Goal: Contribute content: Add original content to the website for others to see

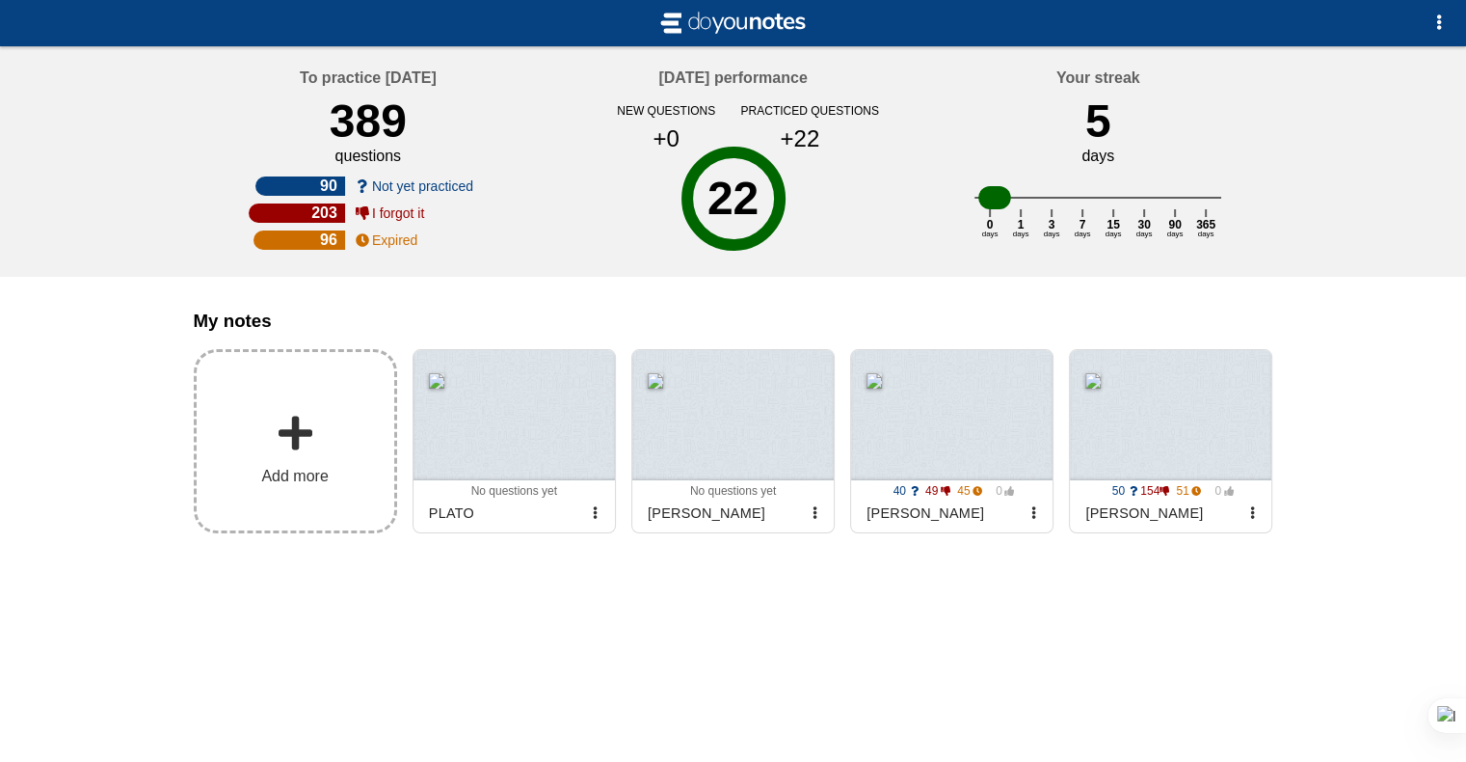
click at [335, 428] on label "Add more" at bounding box center [295, 441] width 203 height 184
click at [0, 0] on input "Add my notes" at bounding box center [0, 0] width 0 height 0
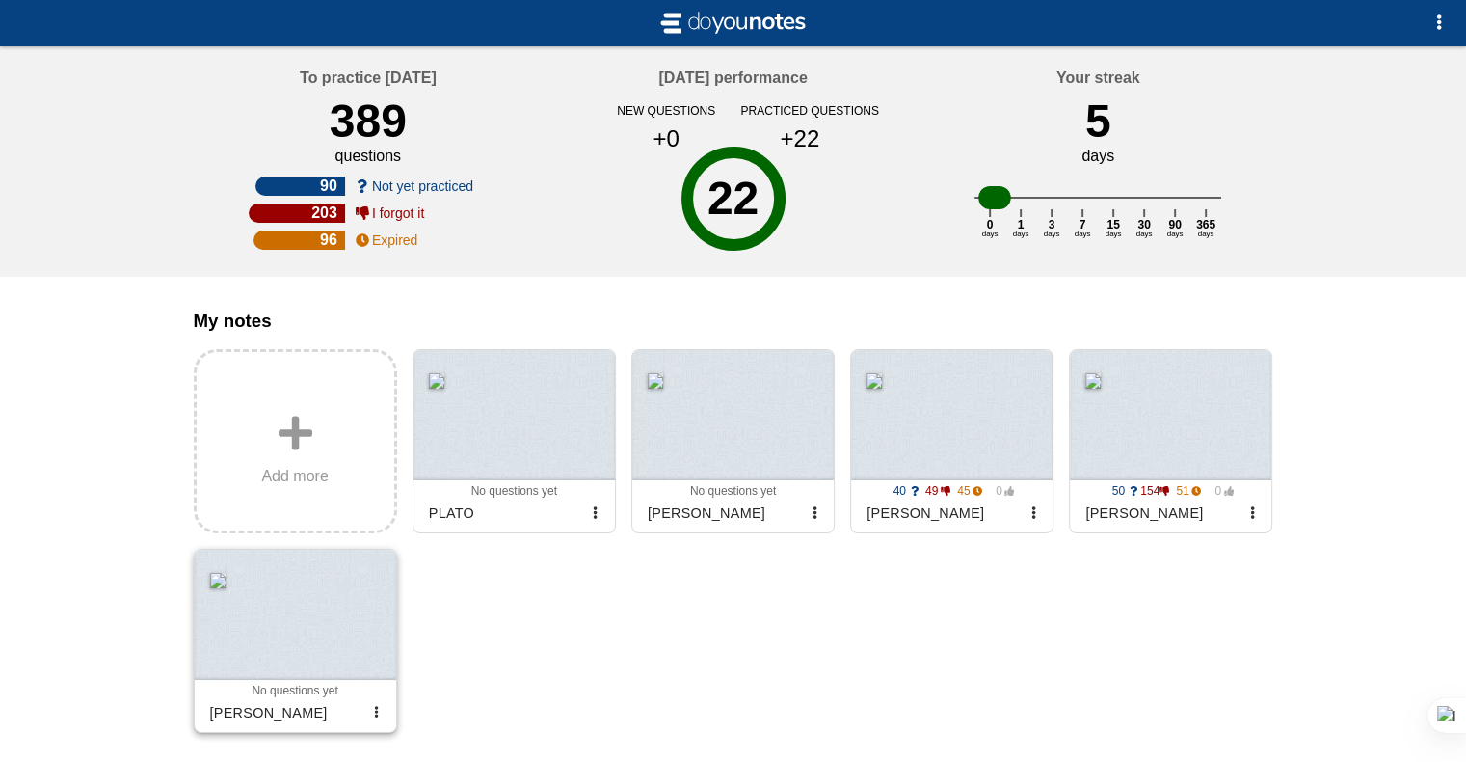
click at [295, 634] on div at bounding box center [295, 615] width 201 height 130
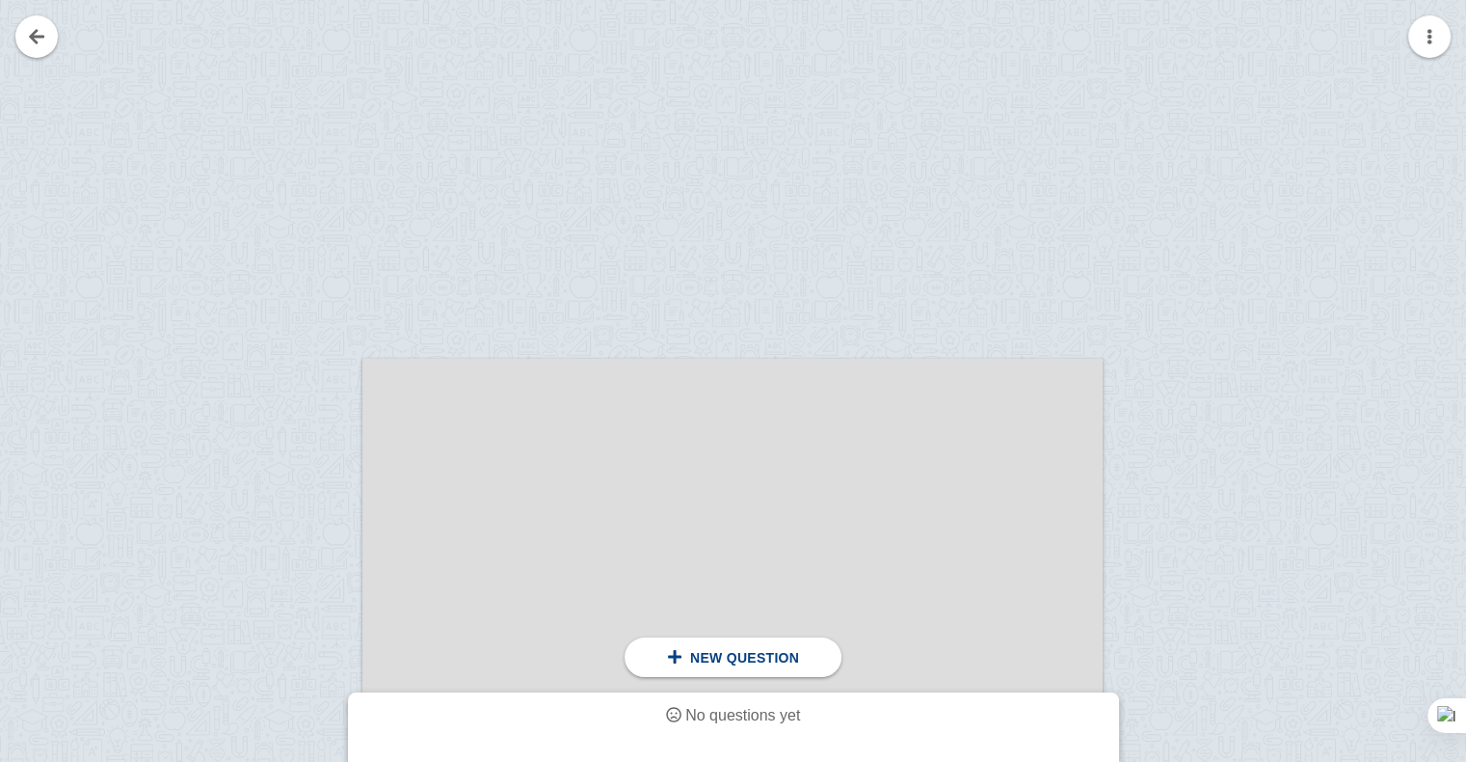
scroll to position [289, 0]
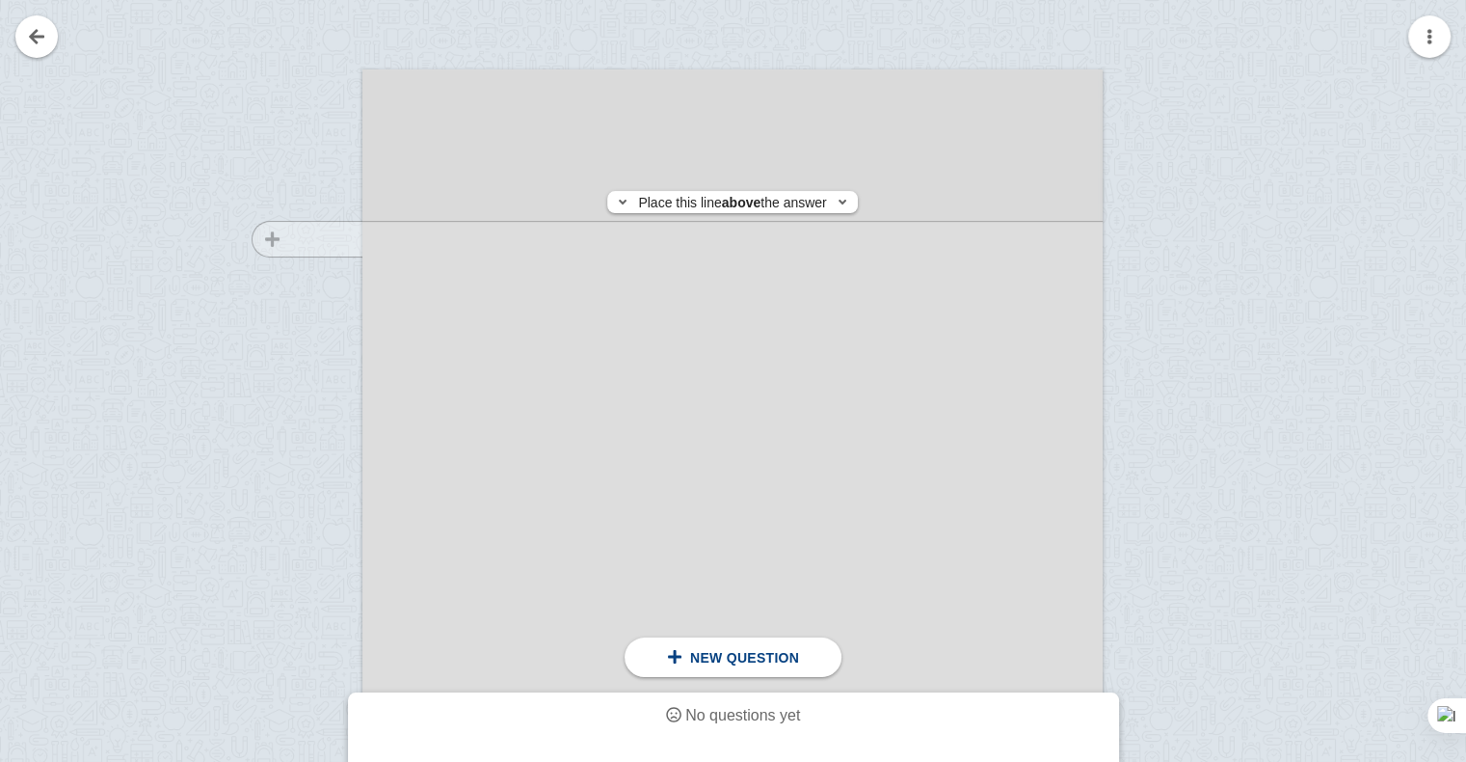
click at [305, 239] on div at bounding box center [297, 611] width 129 height 1047
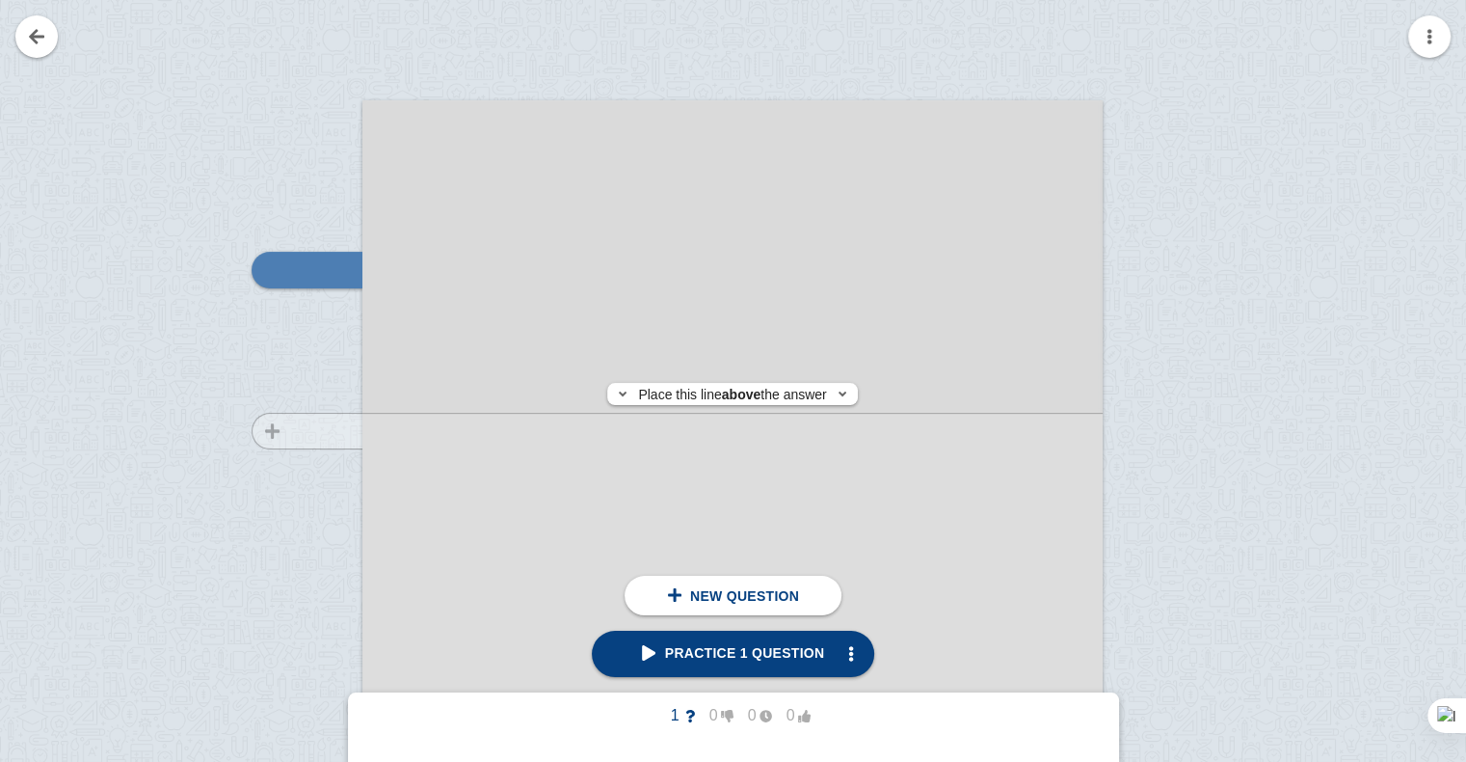
click at [309, 431] on div at bounding box center [297, 642] width 129 height 1047
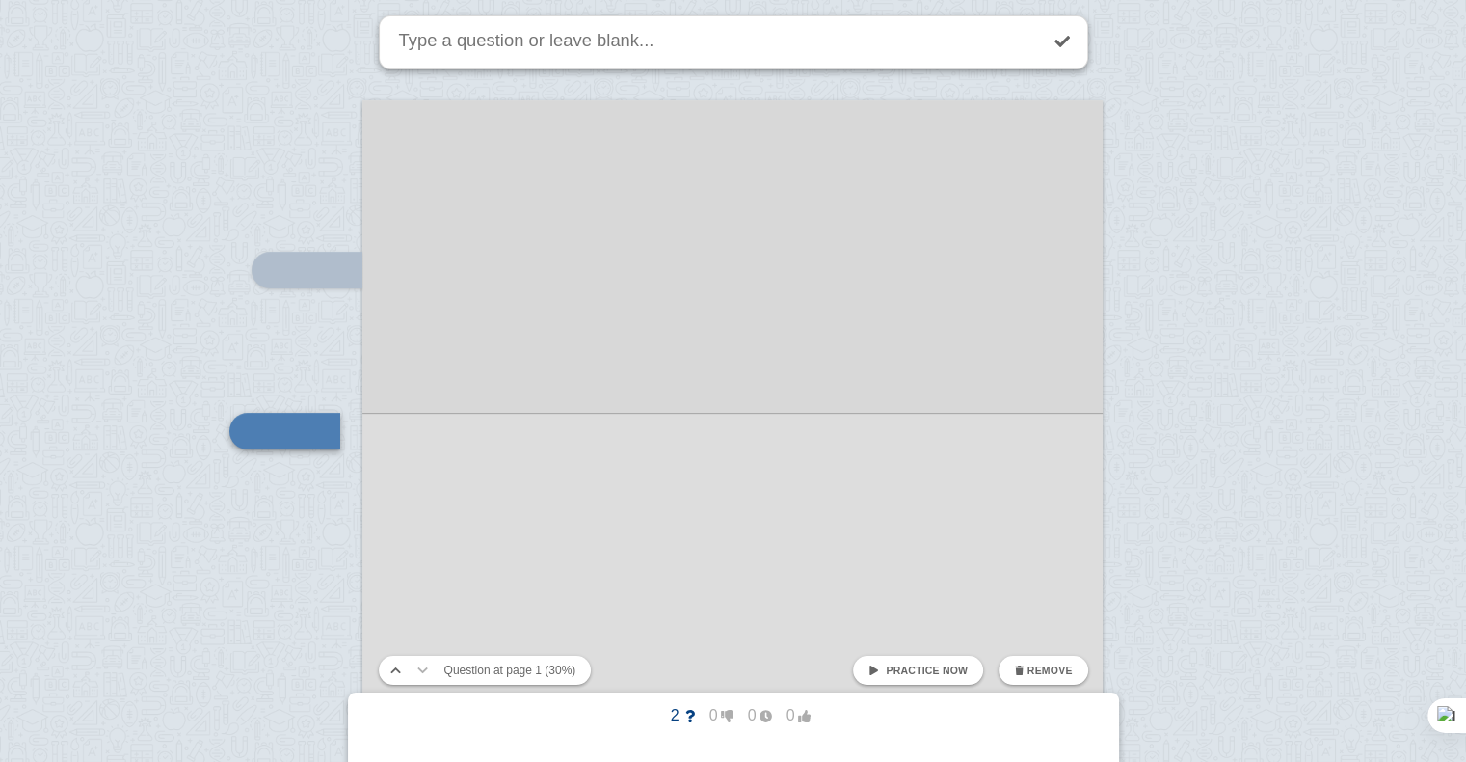
scroll to position [419, 0]
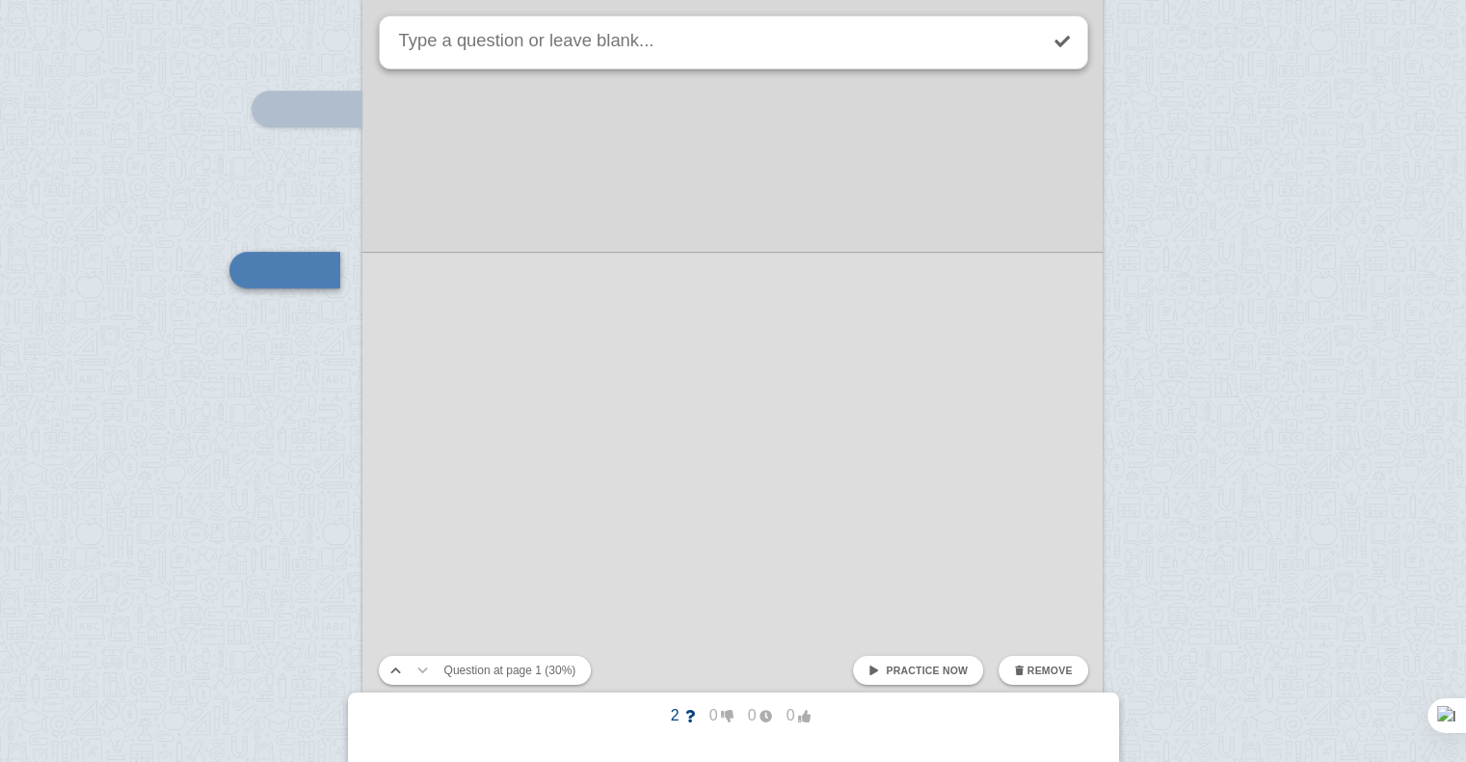
click at [380, 457] on div at bounding box center [732, 462] width 740 height 1047
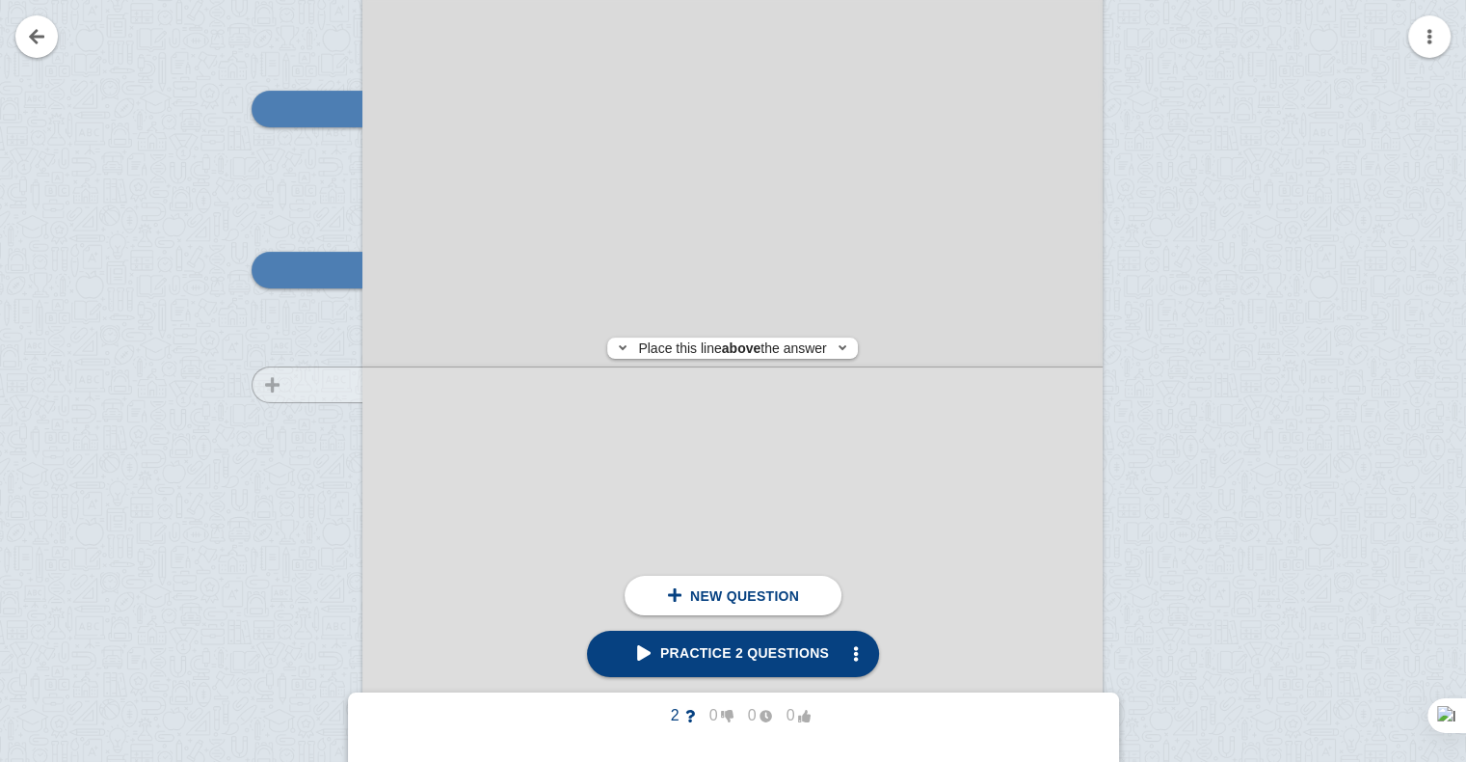
click at [320, 385] on div at bounding box center [297, 481] width 129 height 1047
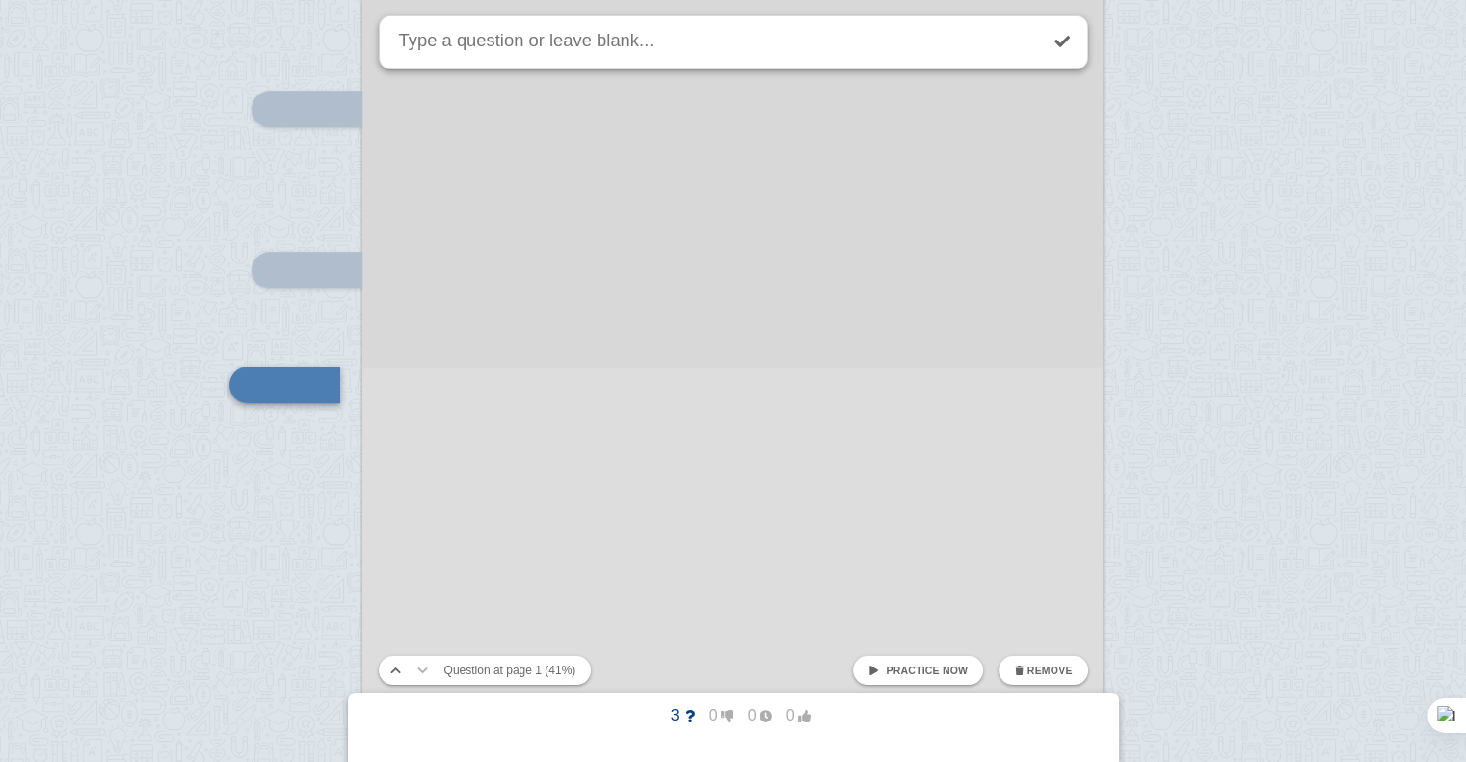
scroll to position [534, 0]
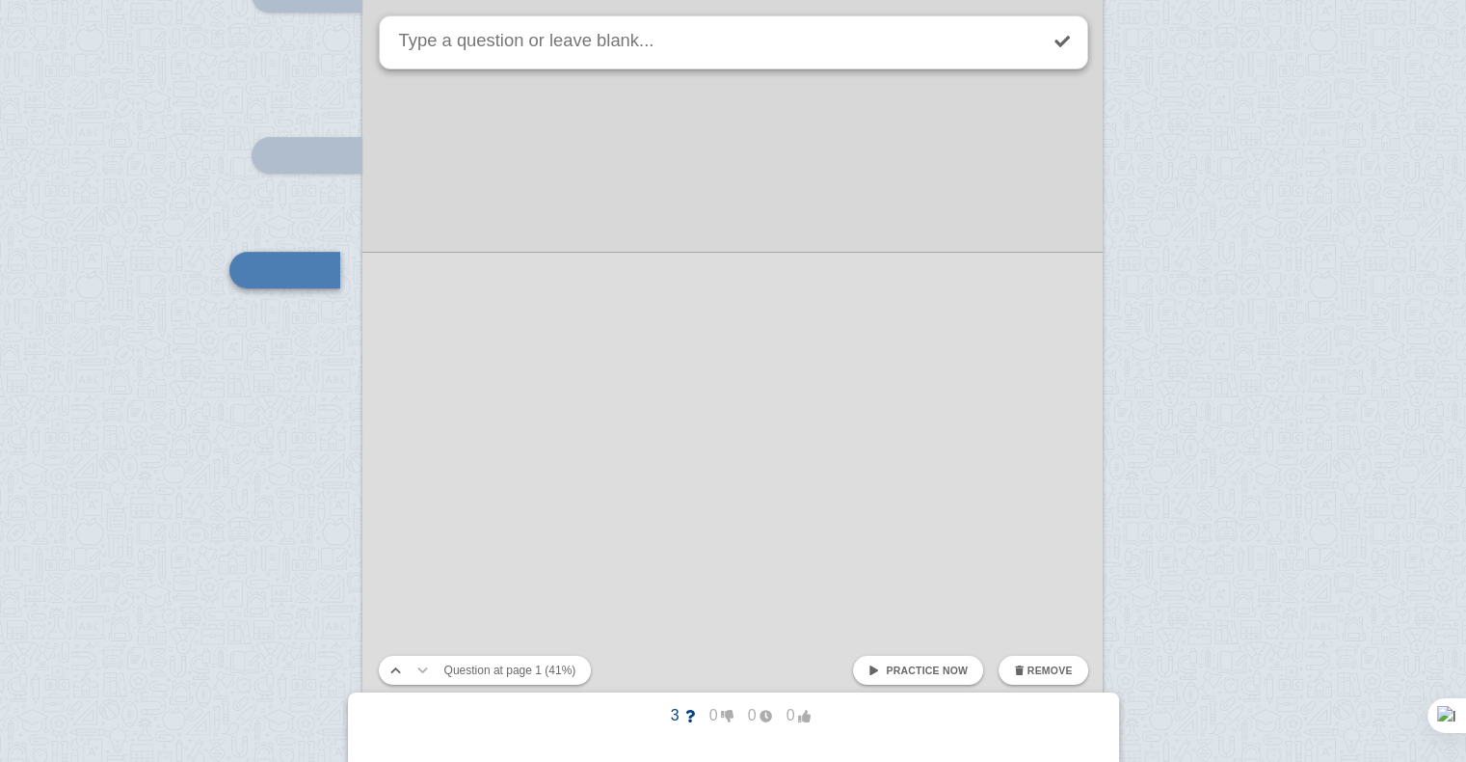
click at [400, 424] on div at bounding box center [732, 348] width 740 height 1047
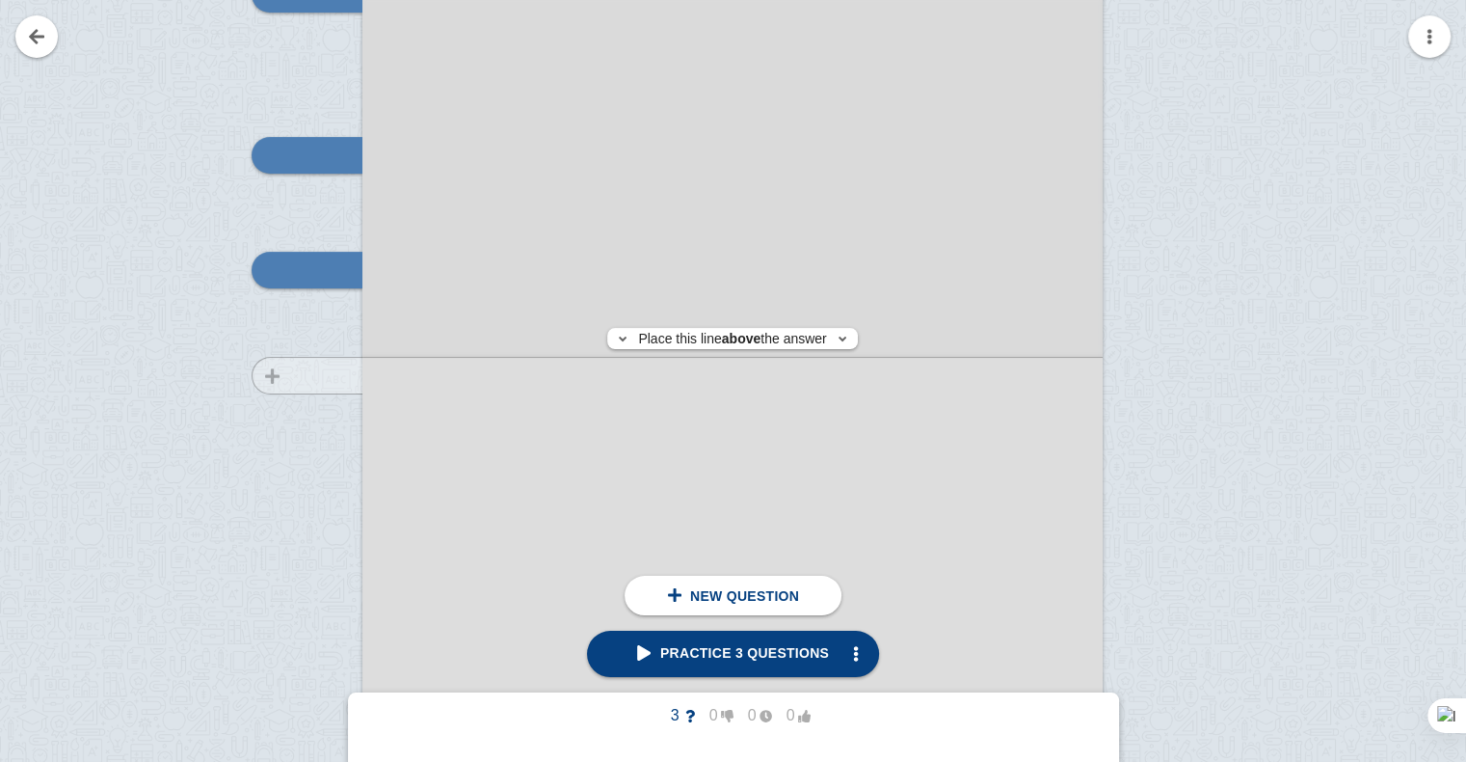
click at [300, 375] on div at bounding box center [297, 366] width 129 height 1047
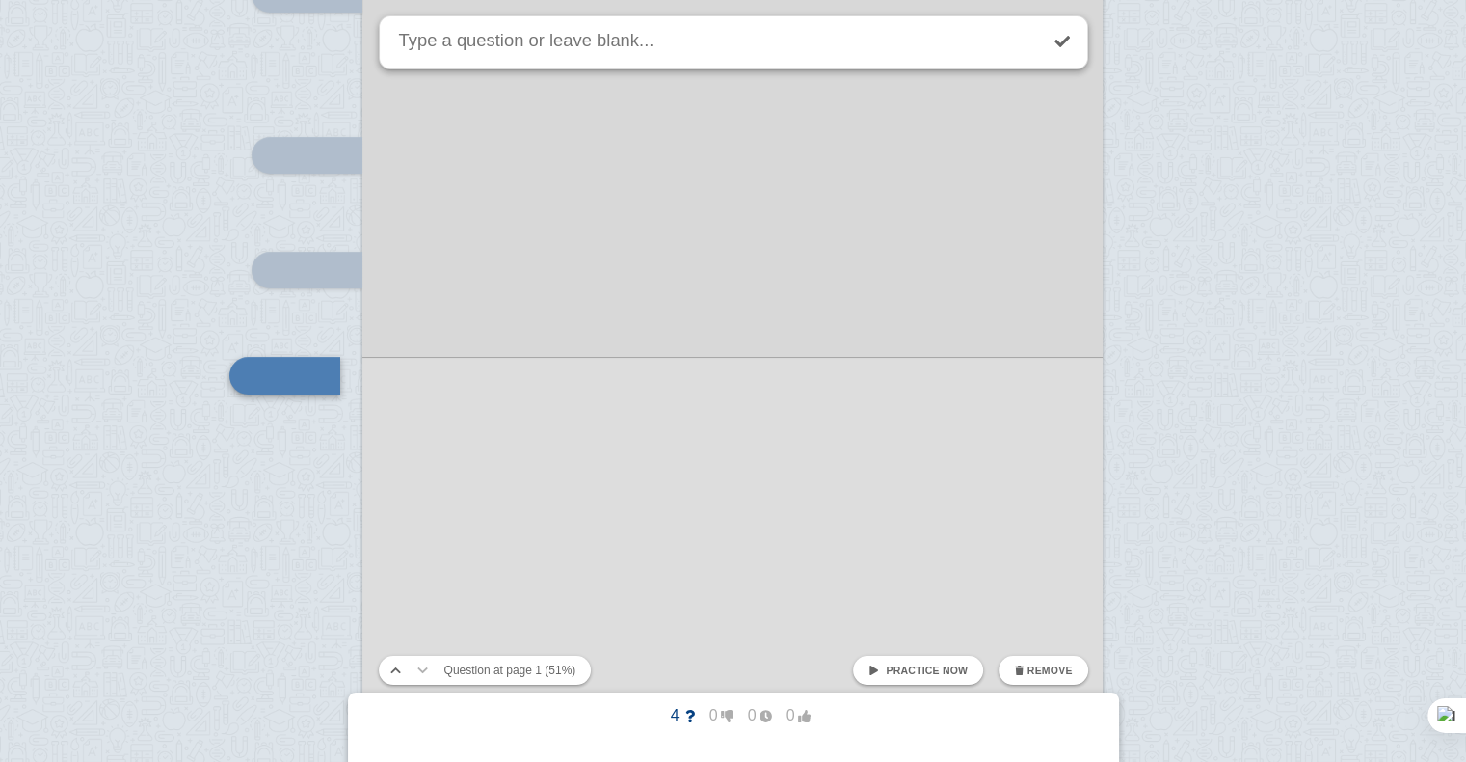
scroll to position [639, 0]
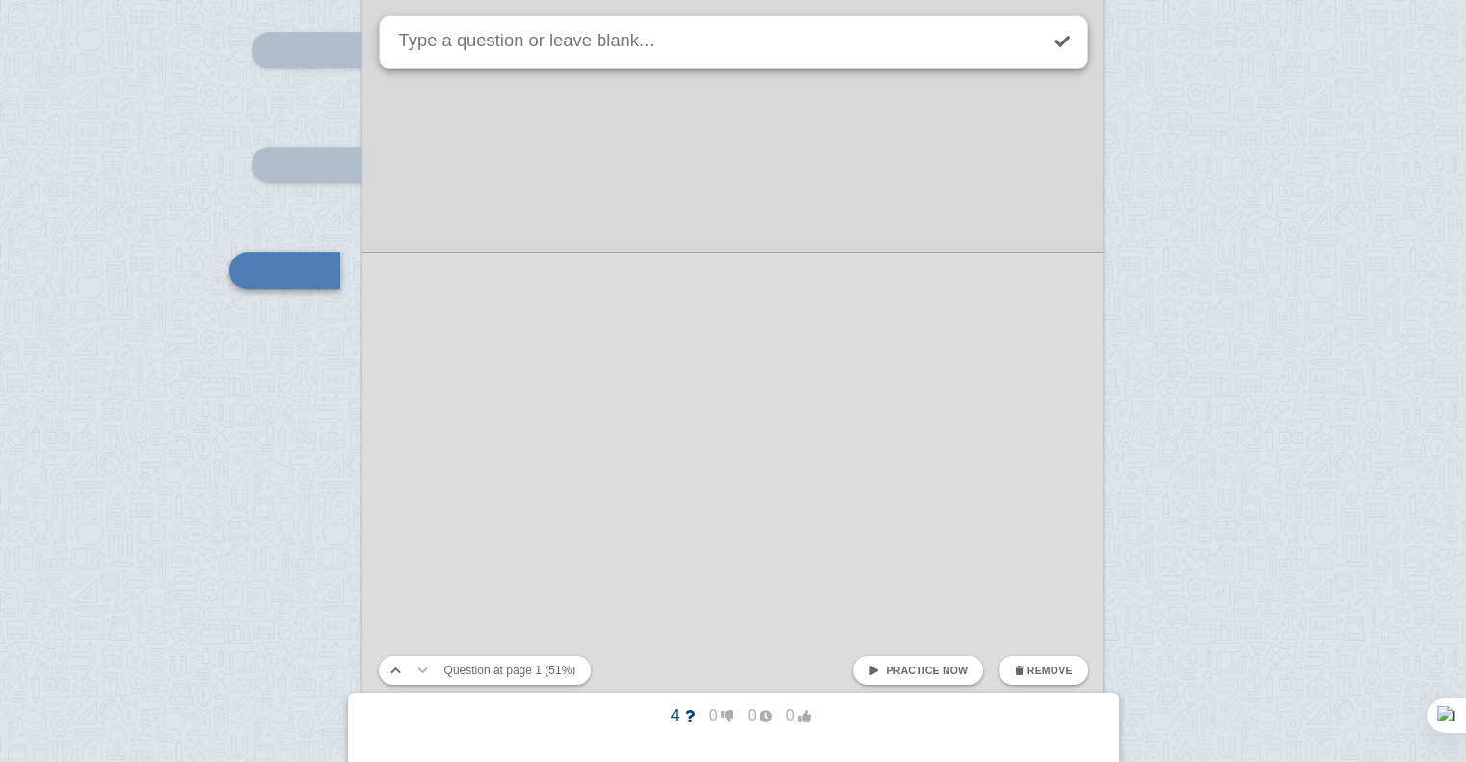
click at [572, 394] on div at bounding box center [732, 242] width 740 height 1047
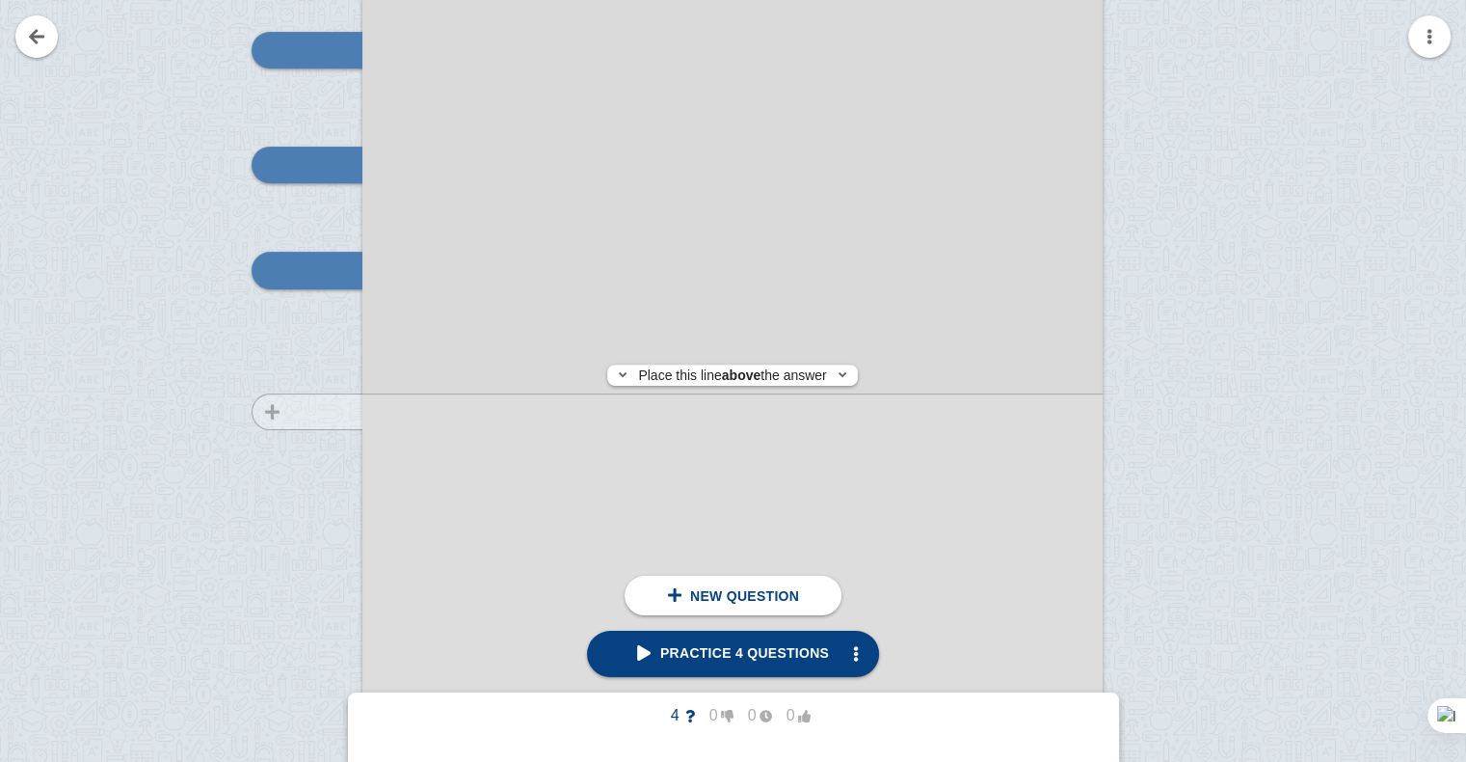
click at [316, 412] on div at bounding box center [297, 261] width 129 height 1047
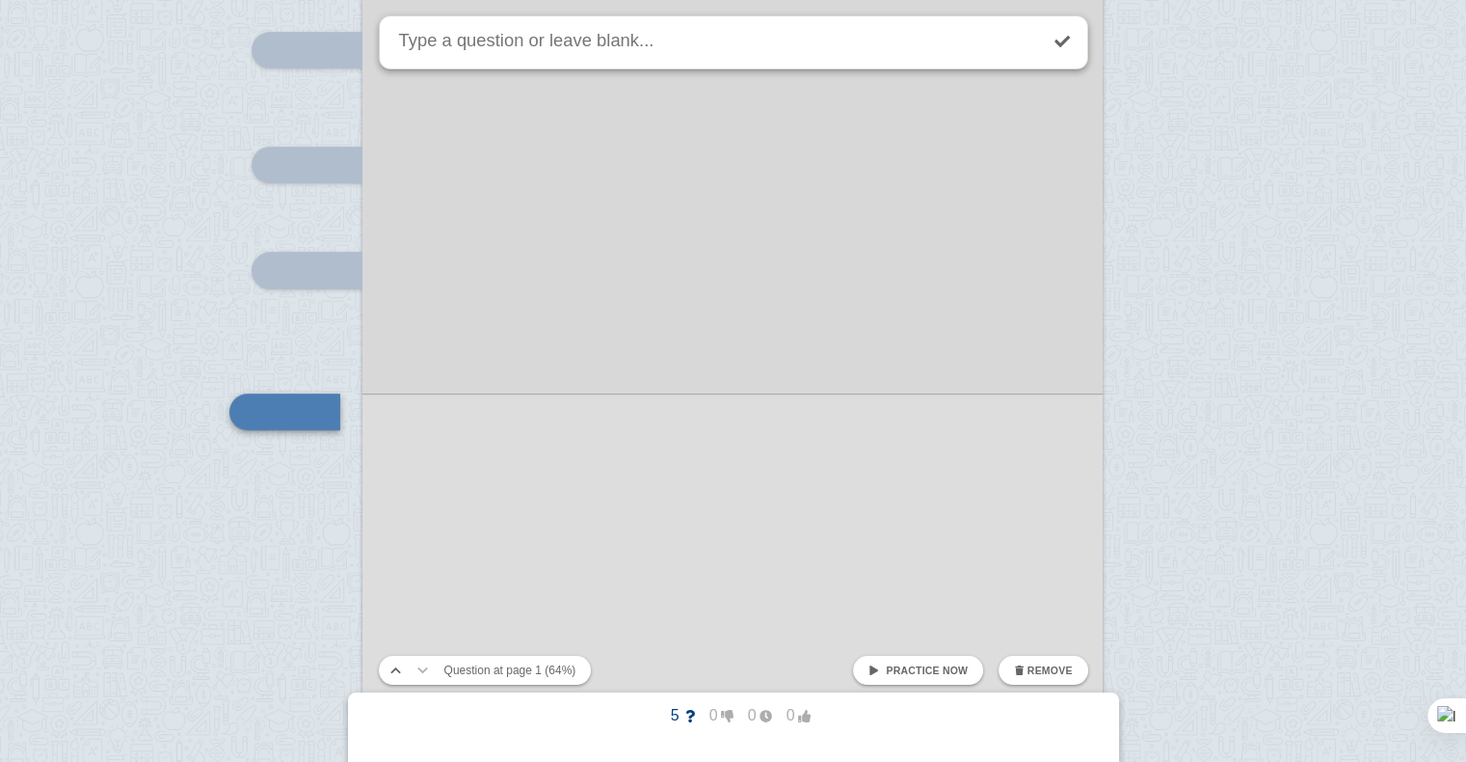
scroll to position [781, 0]
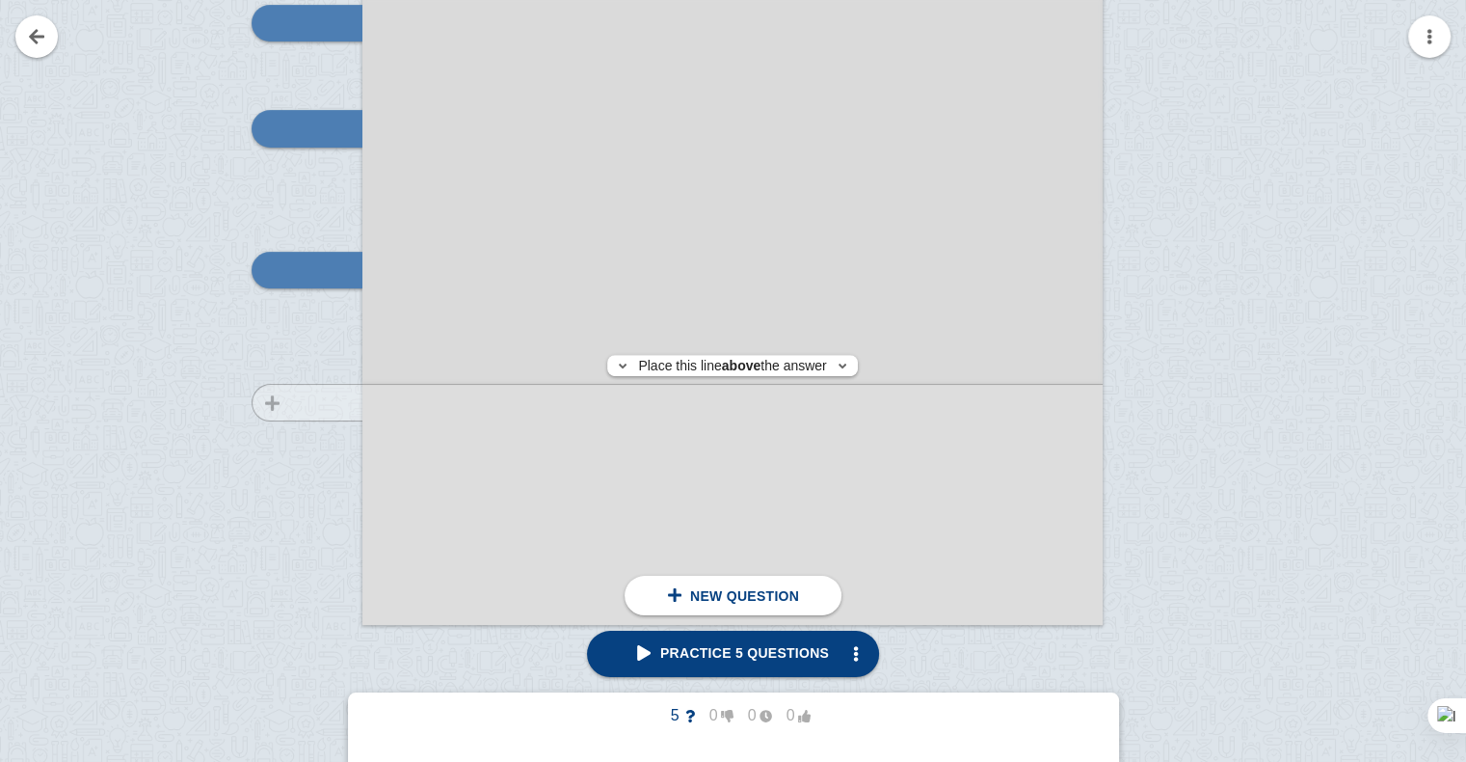
click at [305, 402] on div at bounding box center [297, 119] width 129 height 1047
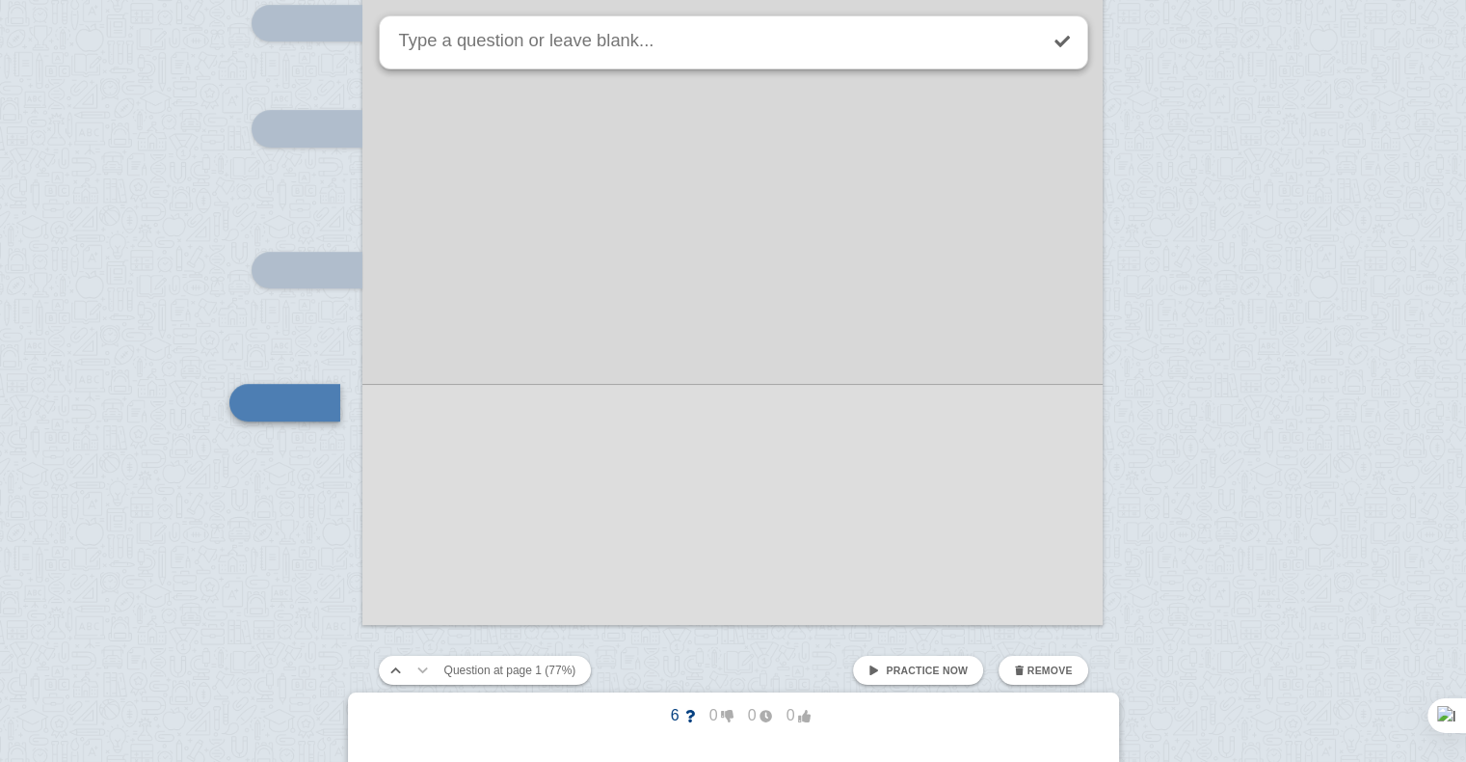
scroll to position [913, 0]
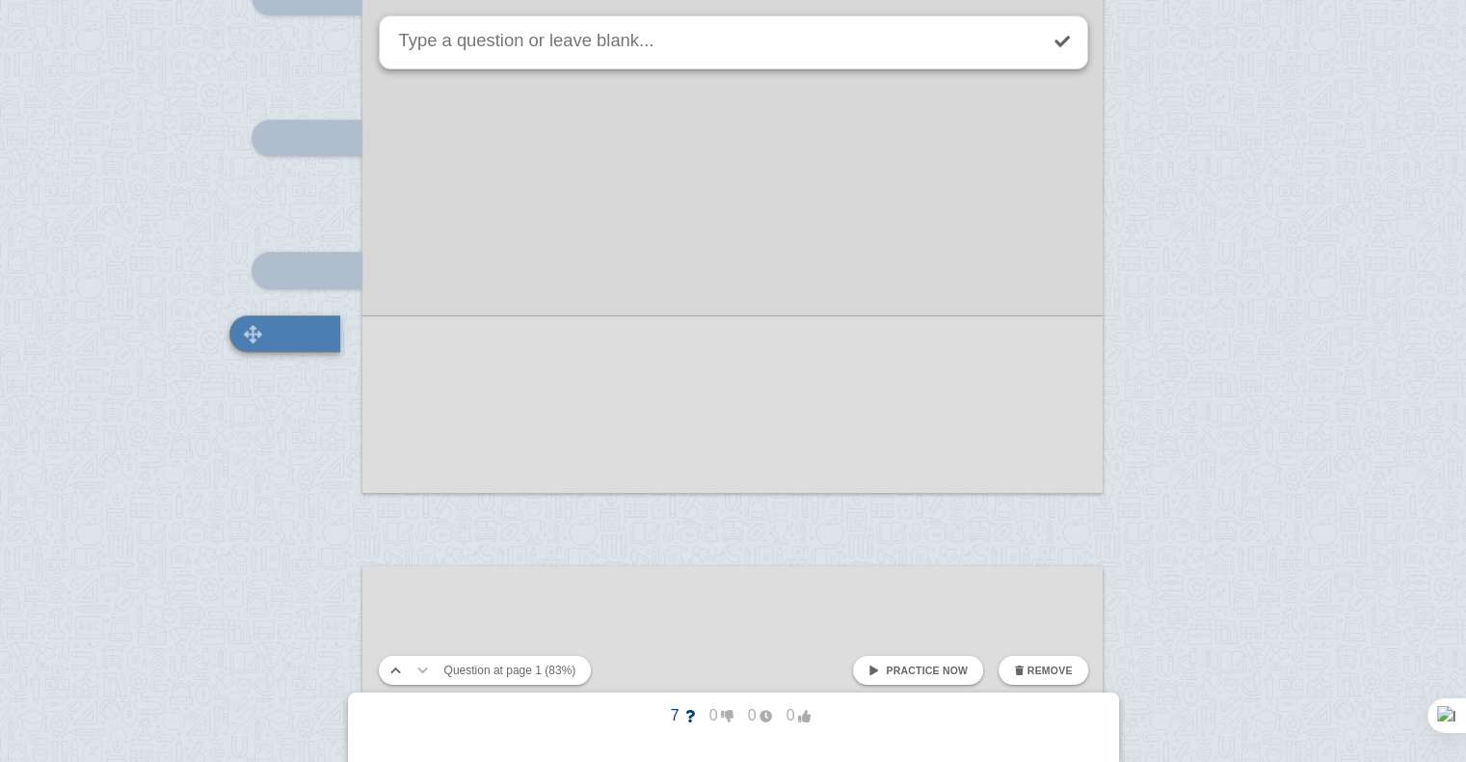
scroll to position [976, 0]
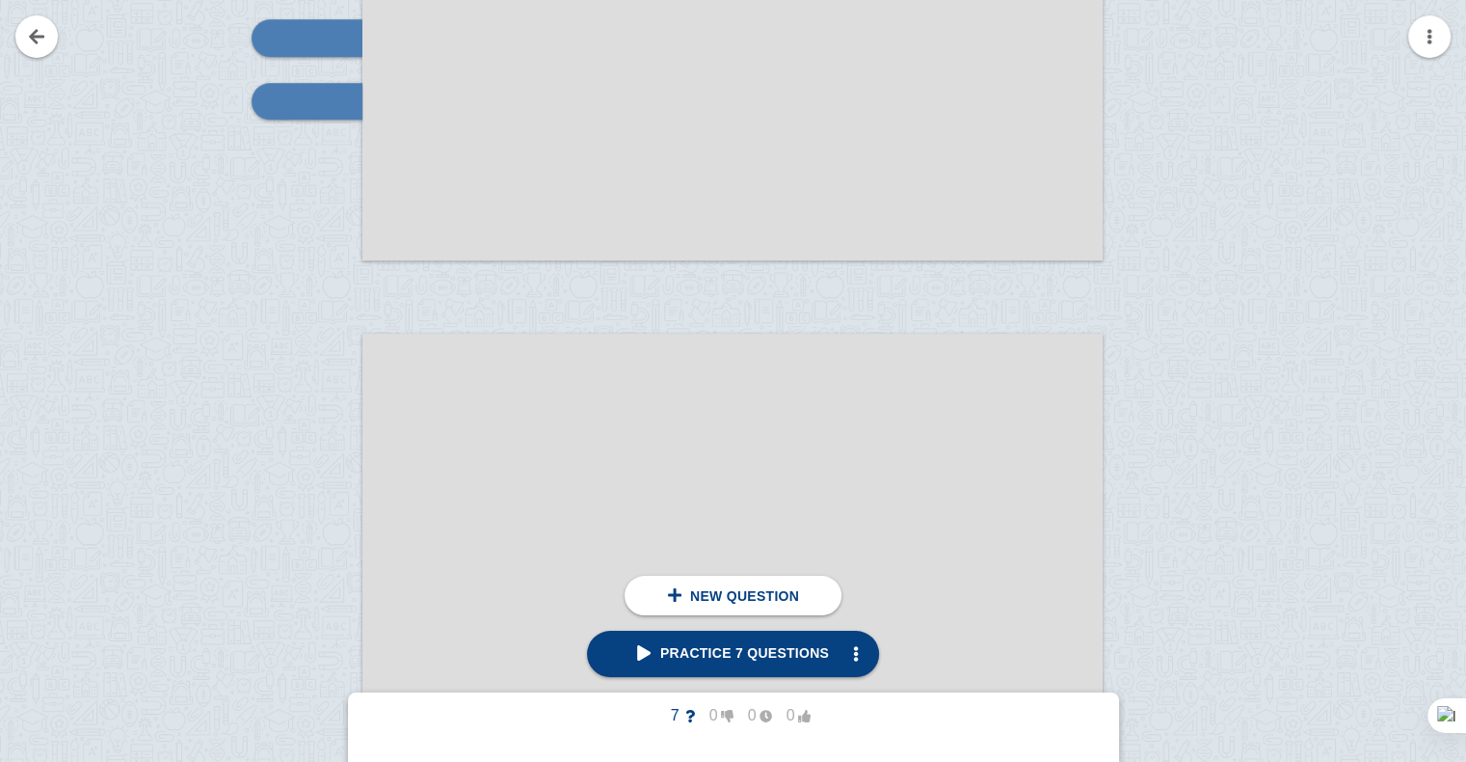
scroll to position [1161, 0]
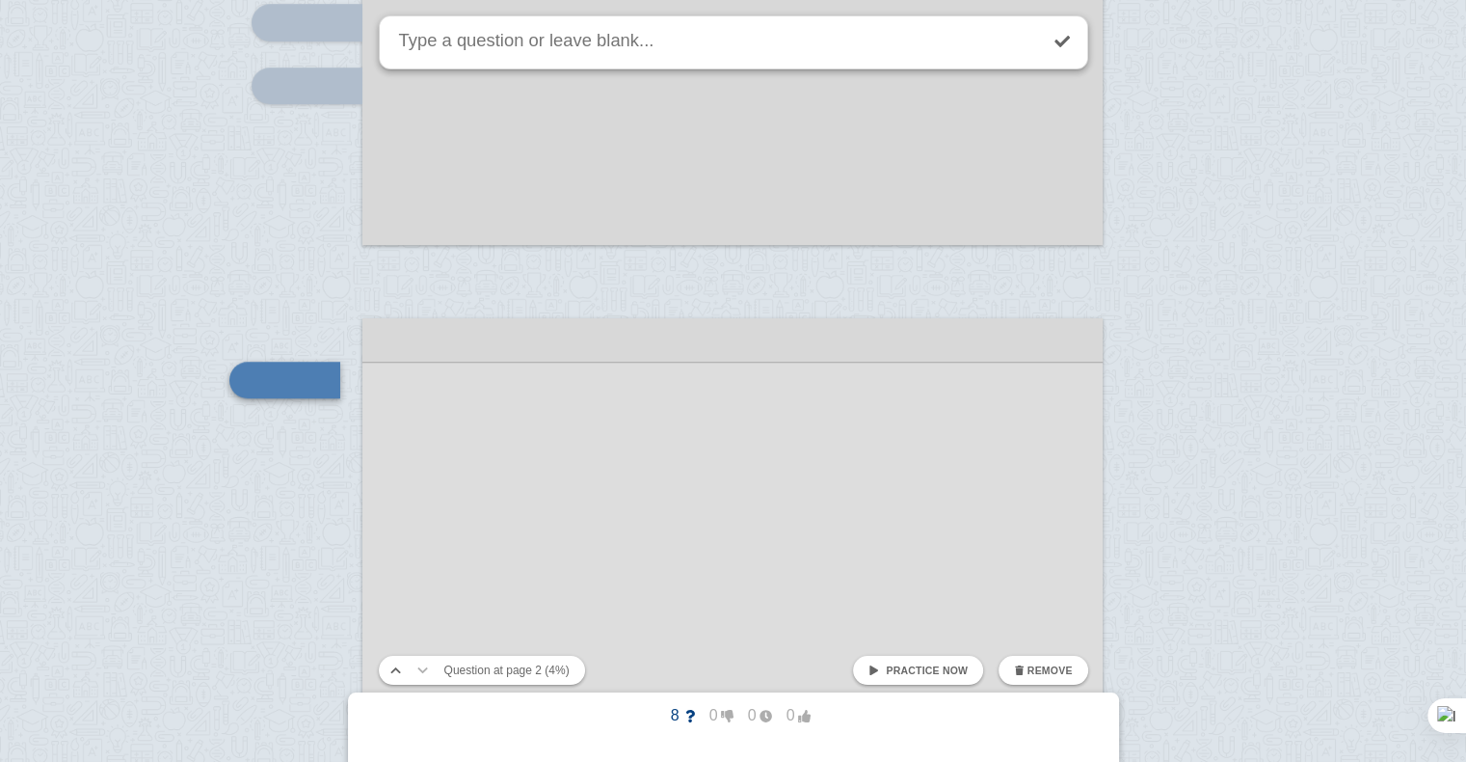
scroll to position [1270, 0]
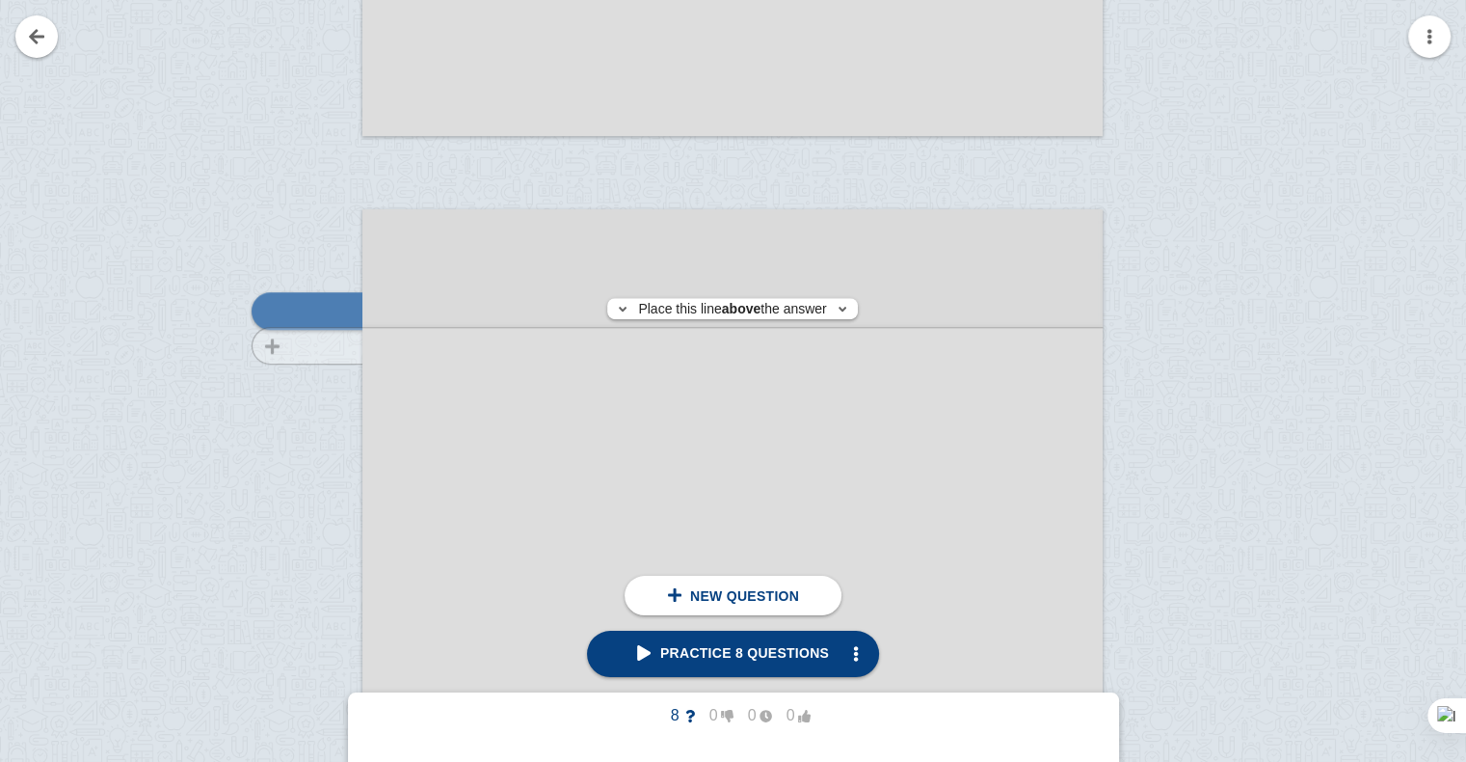
click at [337, 345] on div at bounding box center [297, 751] width 129 height 1047
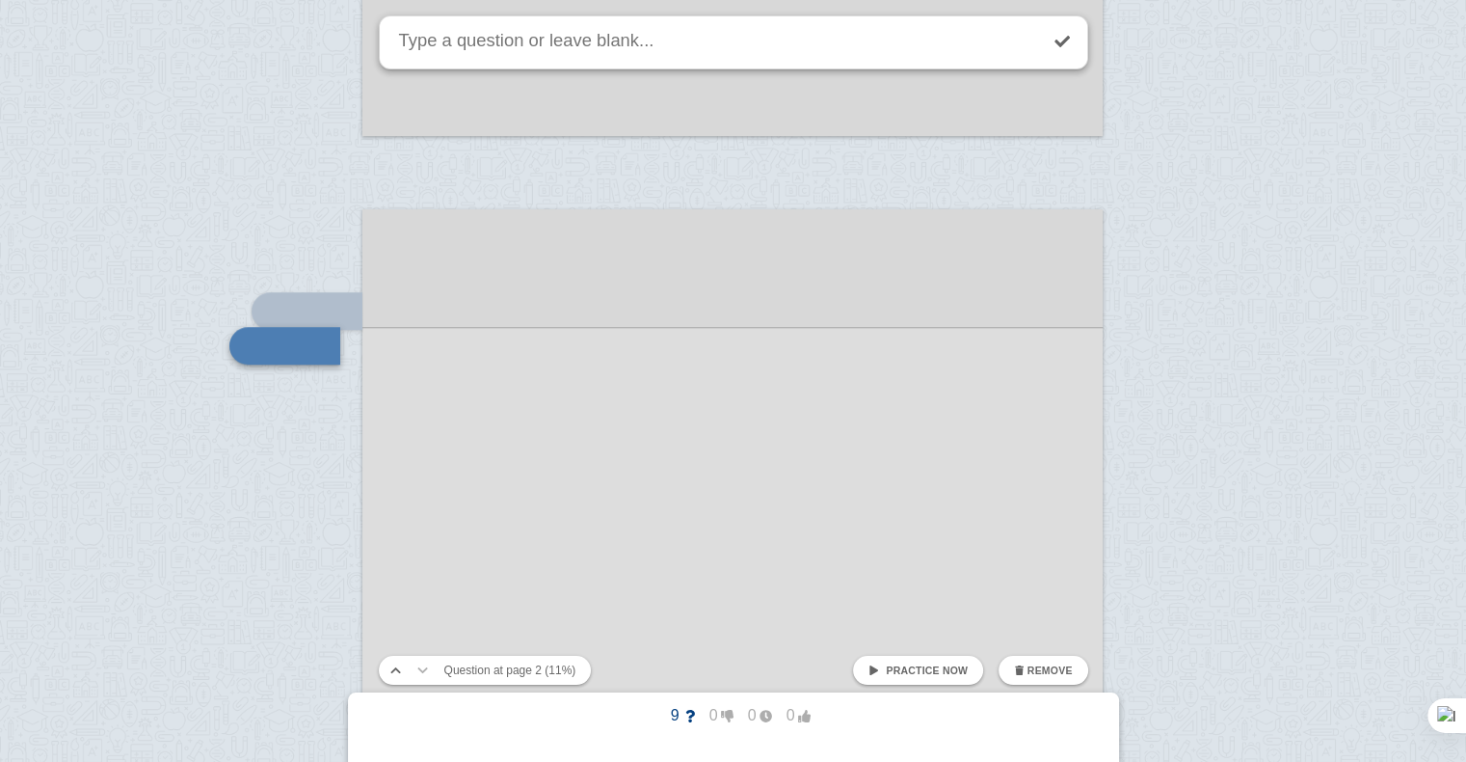
scroll to position [1345, 0]
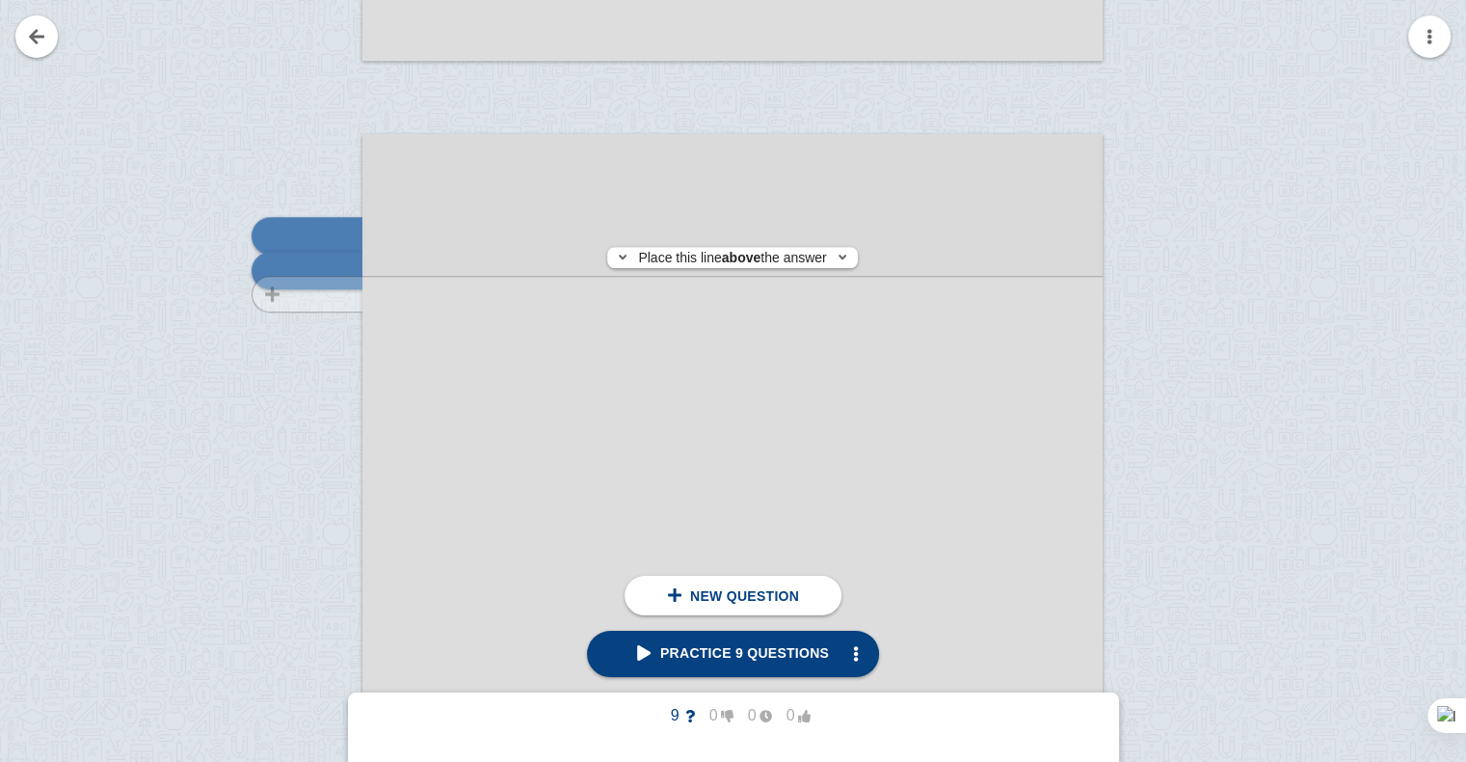
click at [309, 294] on div at bounding box center [297, 675] width 129 height 1047
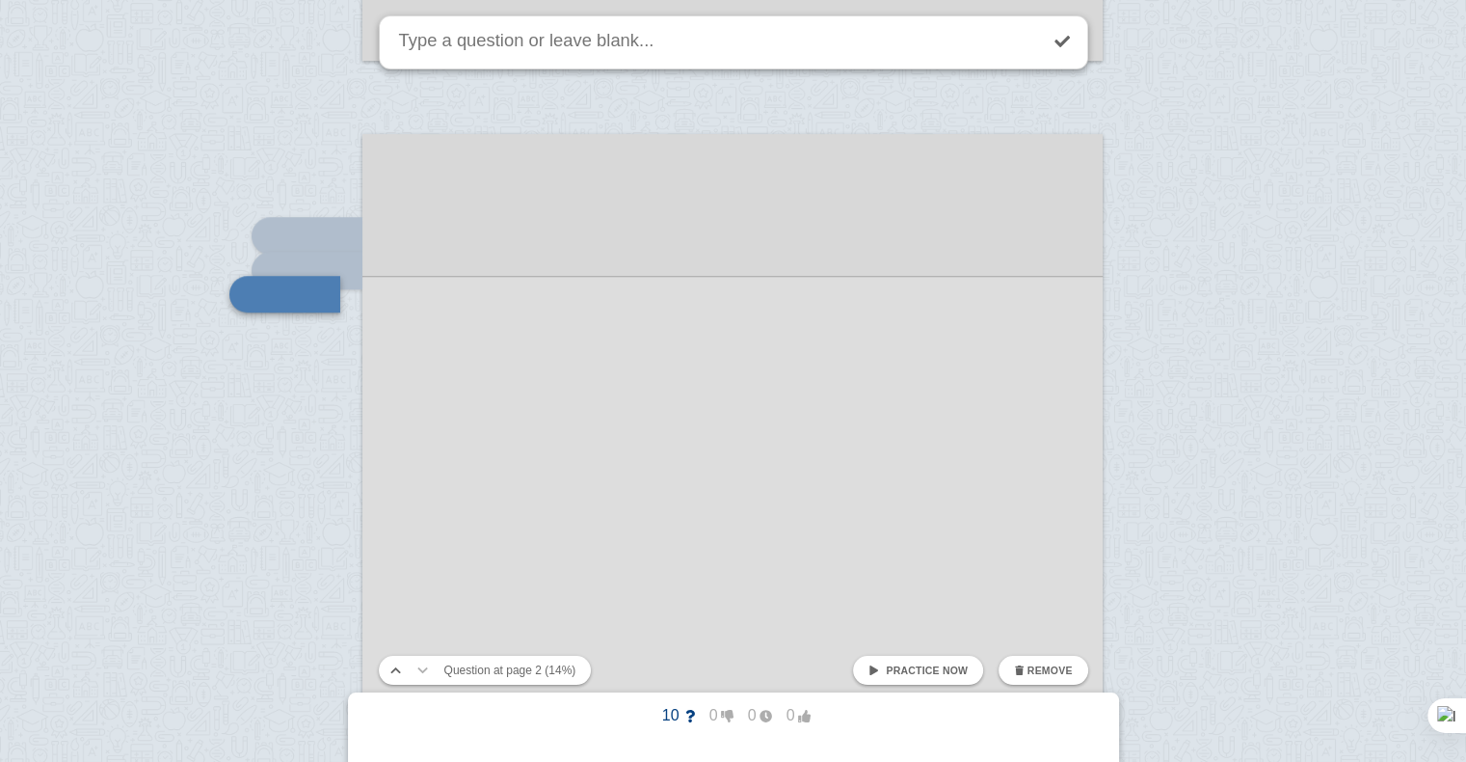
scroll to position [1369, 0]
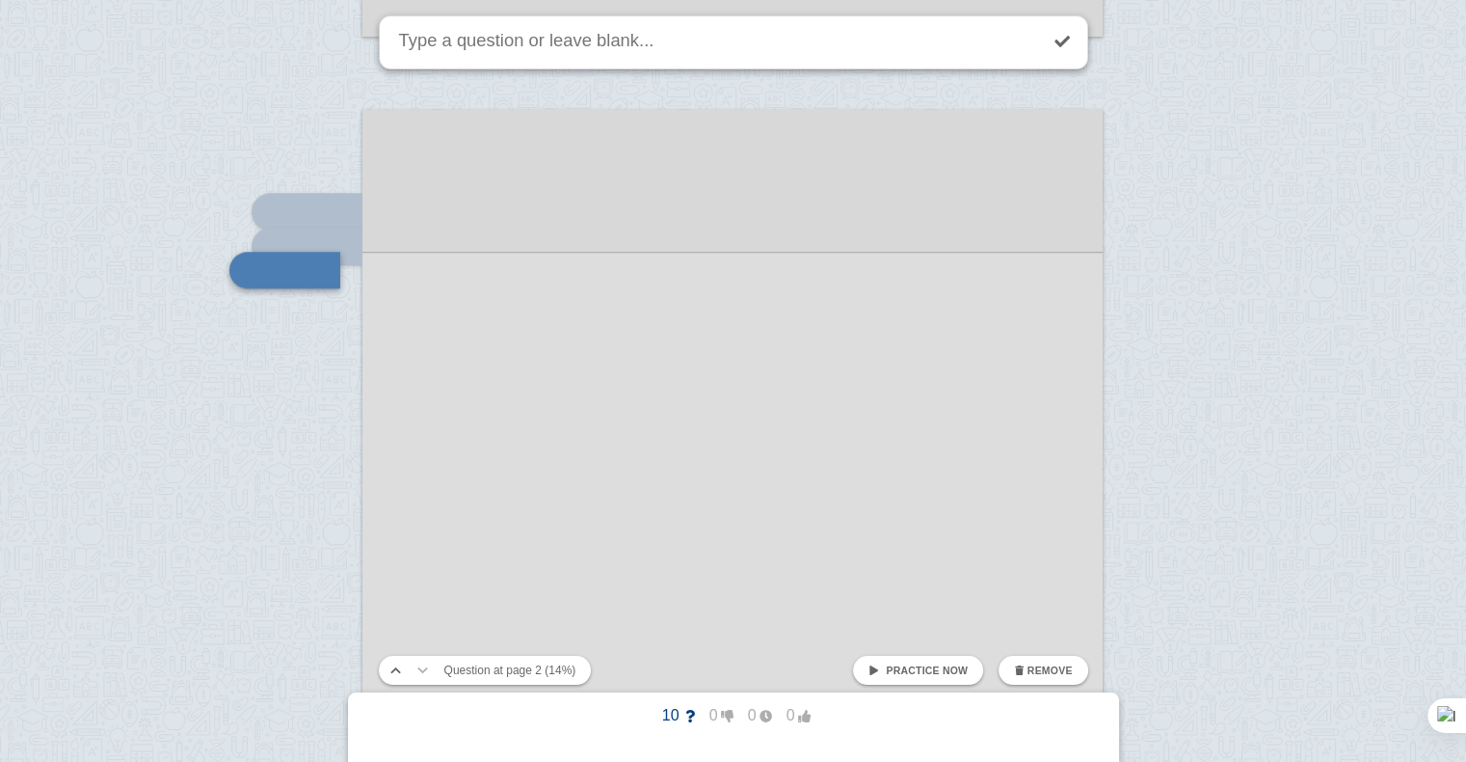
click at [494, 360] on div at bounding box center [732, 633] width 740 height 1047
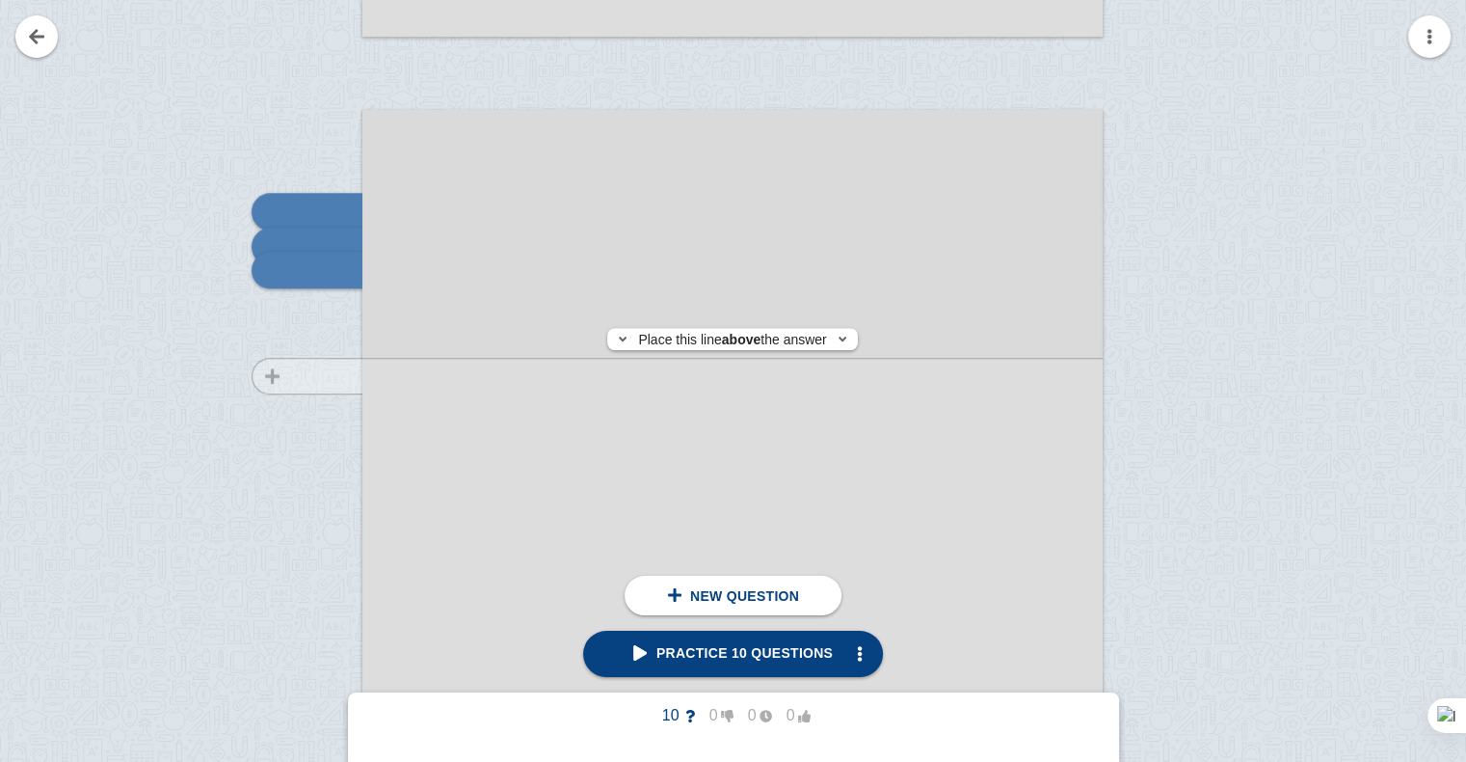
click at [297, 376] on div at bounding box center [297, 651] width 129 height 1047
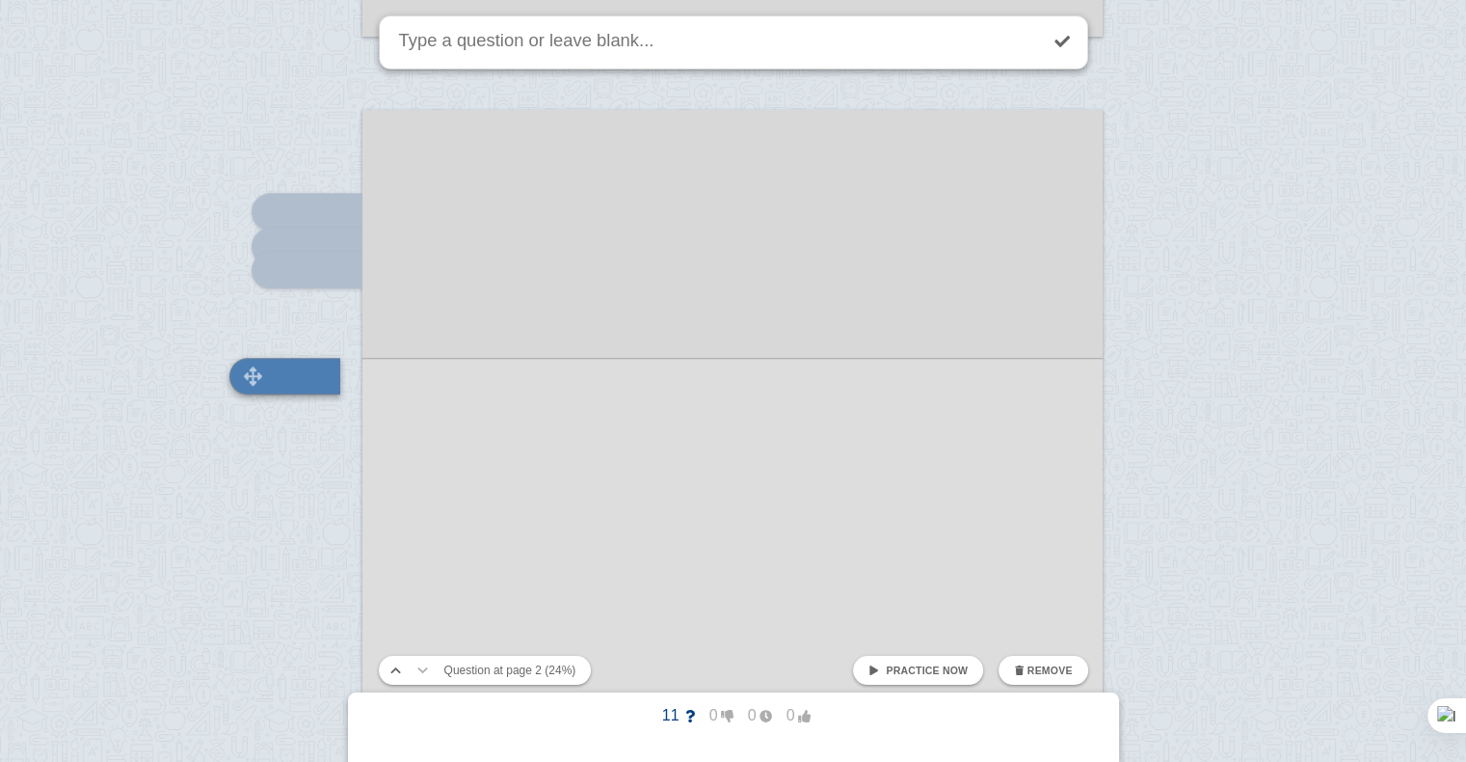
scroll to position [1474, 0]
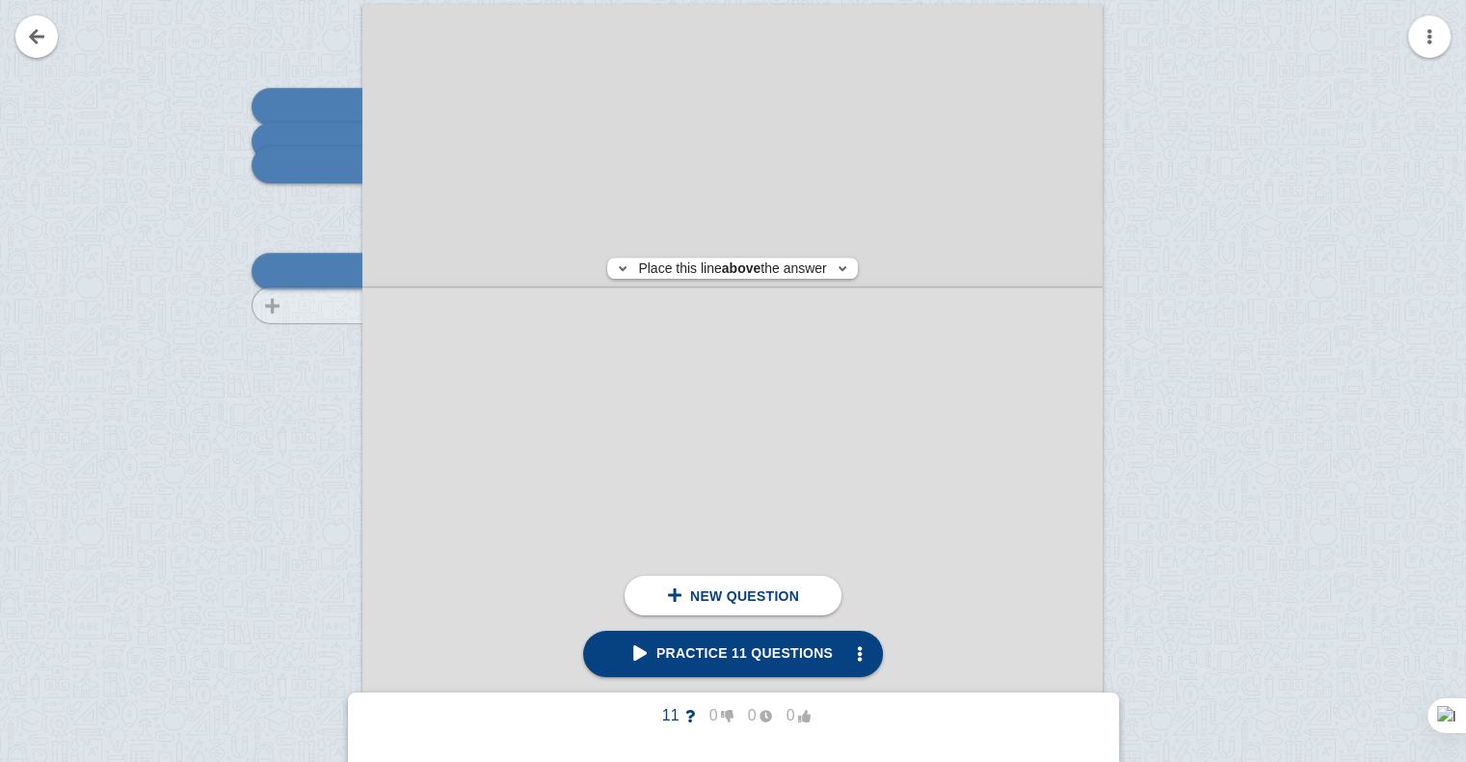
click at [317, 305] on div at bounding box center [297, 546] width 129 height 1047
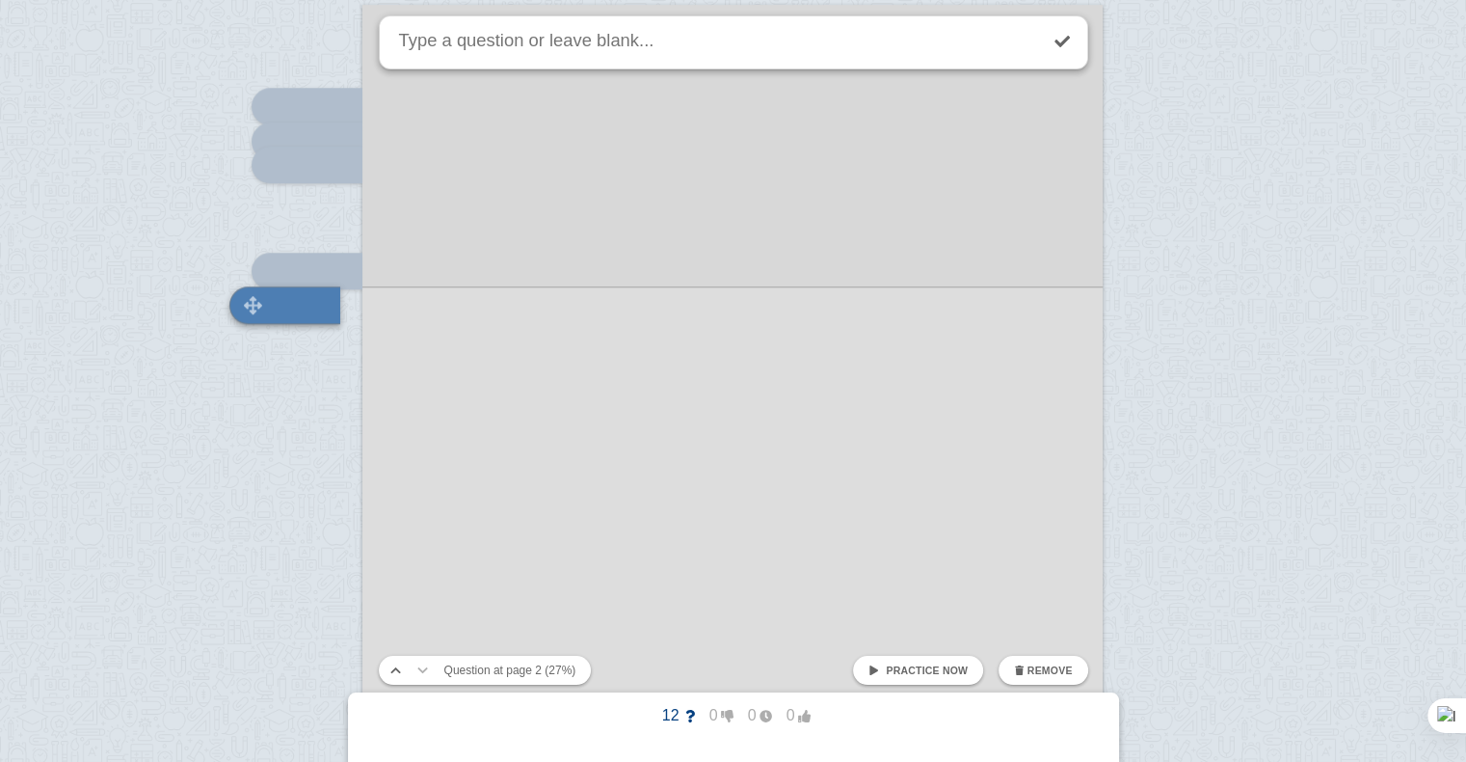
scroll to position [1509, 0]
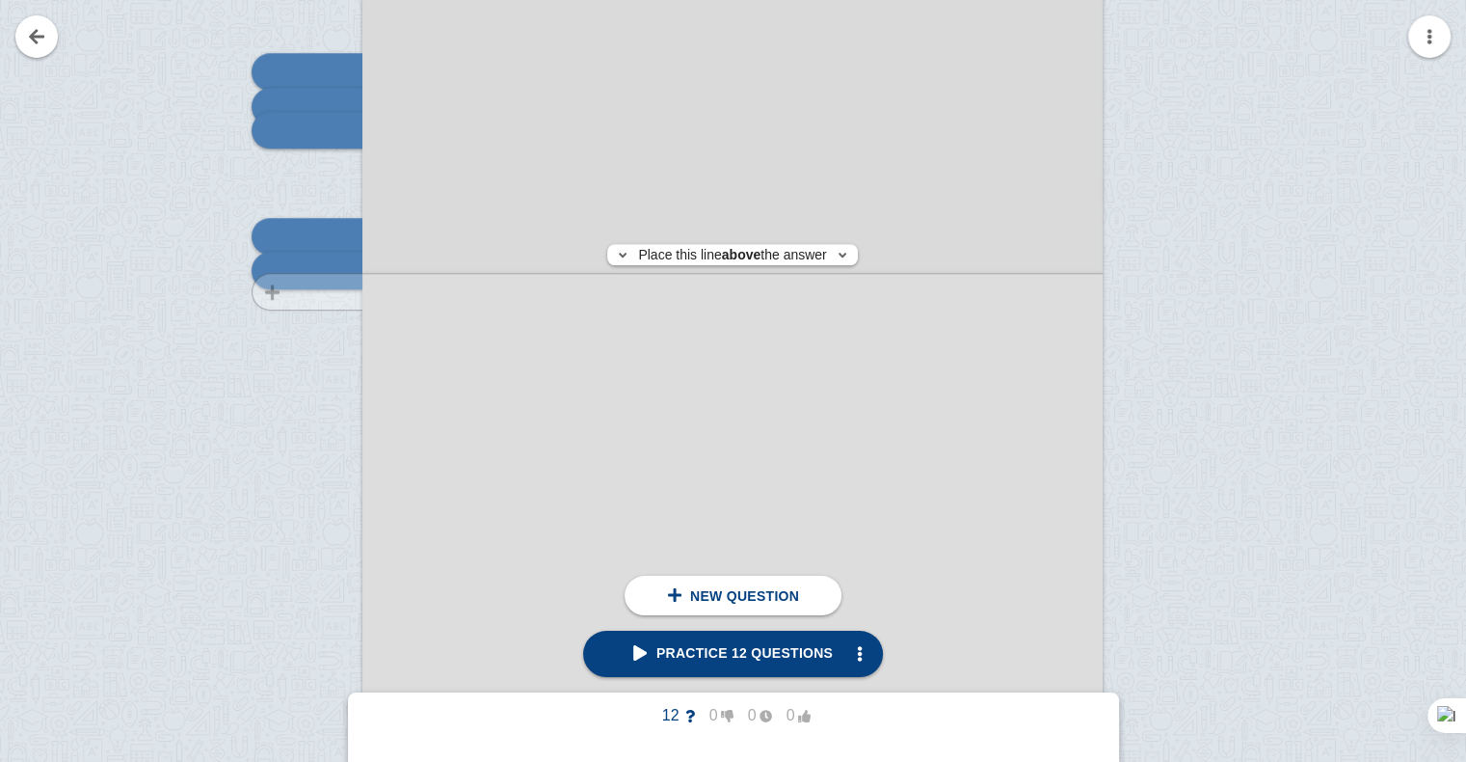
click at [327, 291] on div at bounding box center [297, 511] width 129 height 1047
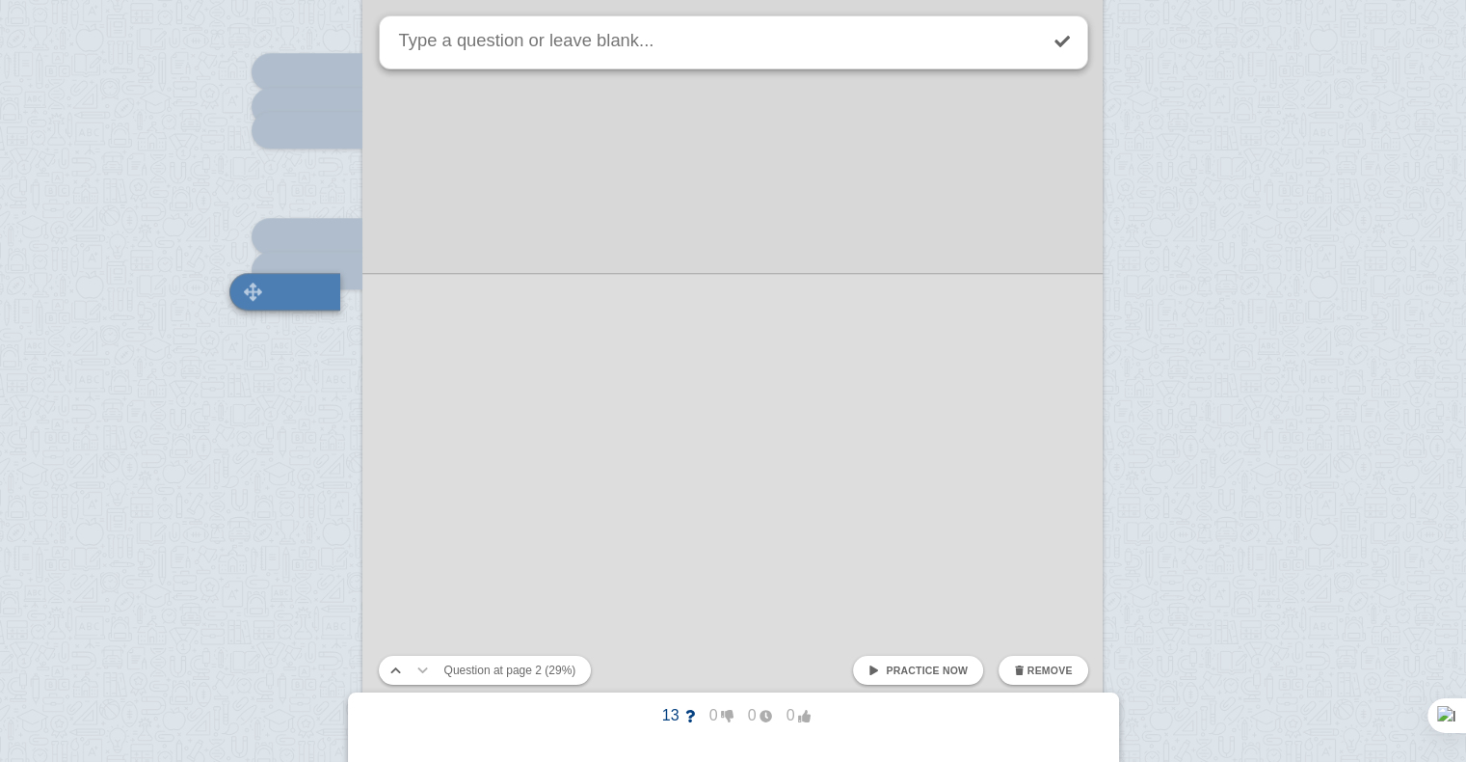
scroll to position [1530, 0]
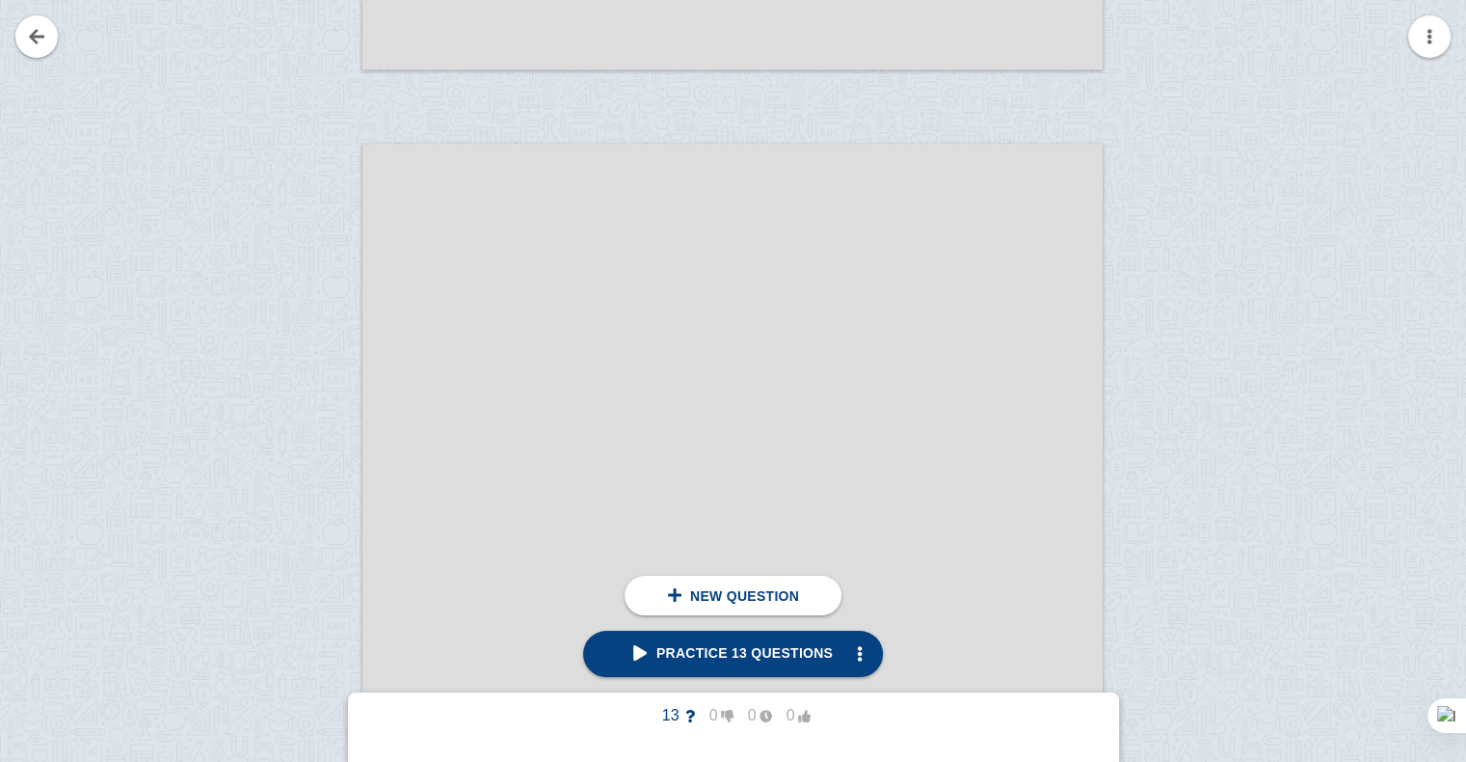
scroll to position [2551, 0]
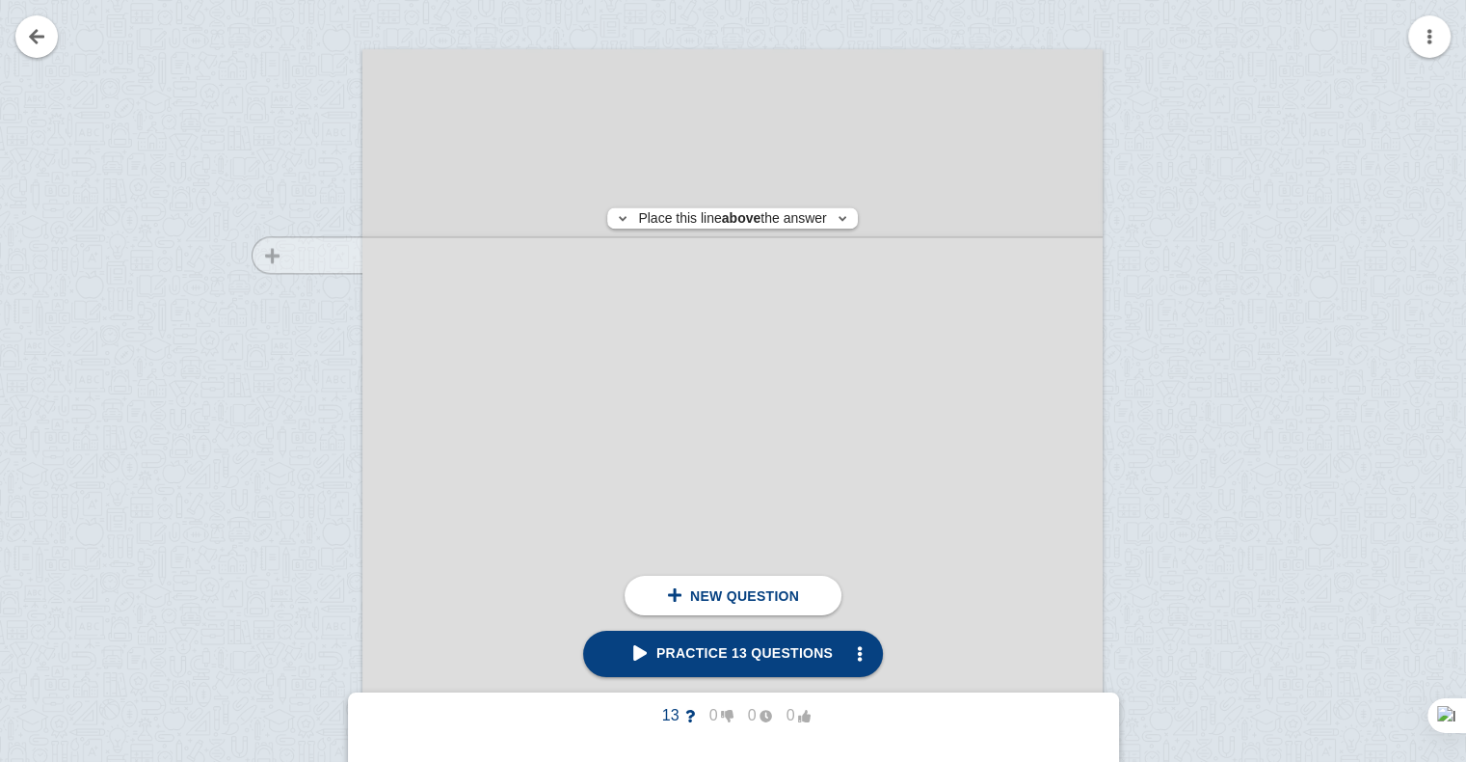
click at [293, 255] on div at bounding box center [297, 590] width 129 height 1047
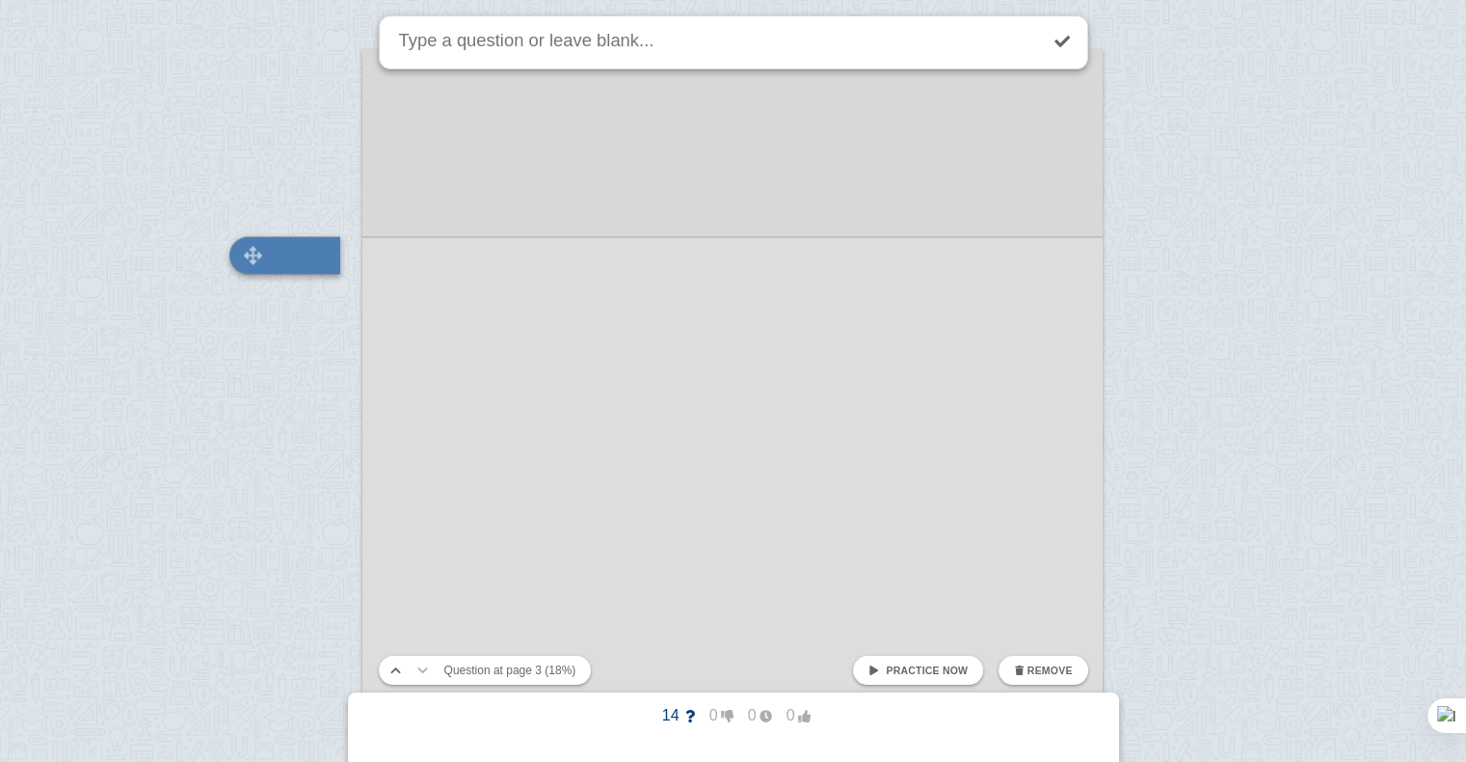
scroll to position [2536, 0]
click at [516, 320] on div at bounding box center [732, 588] width 740 height 1047
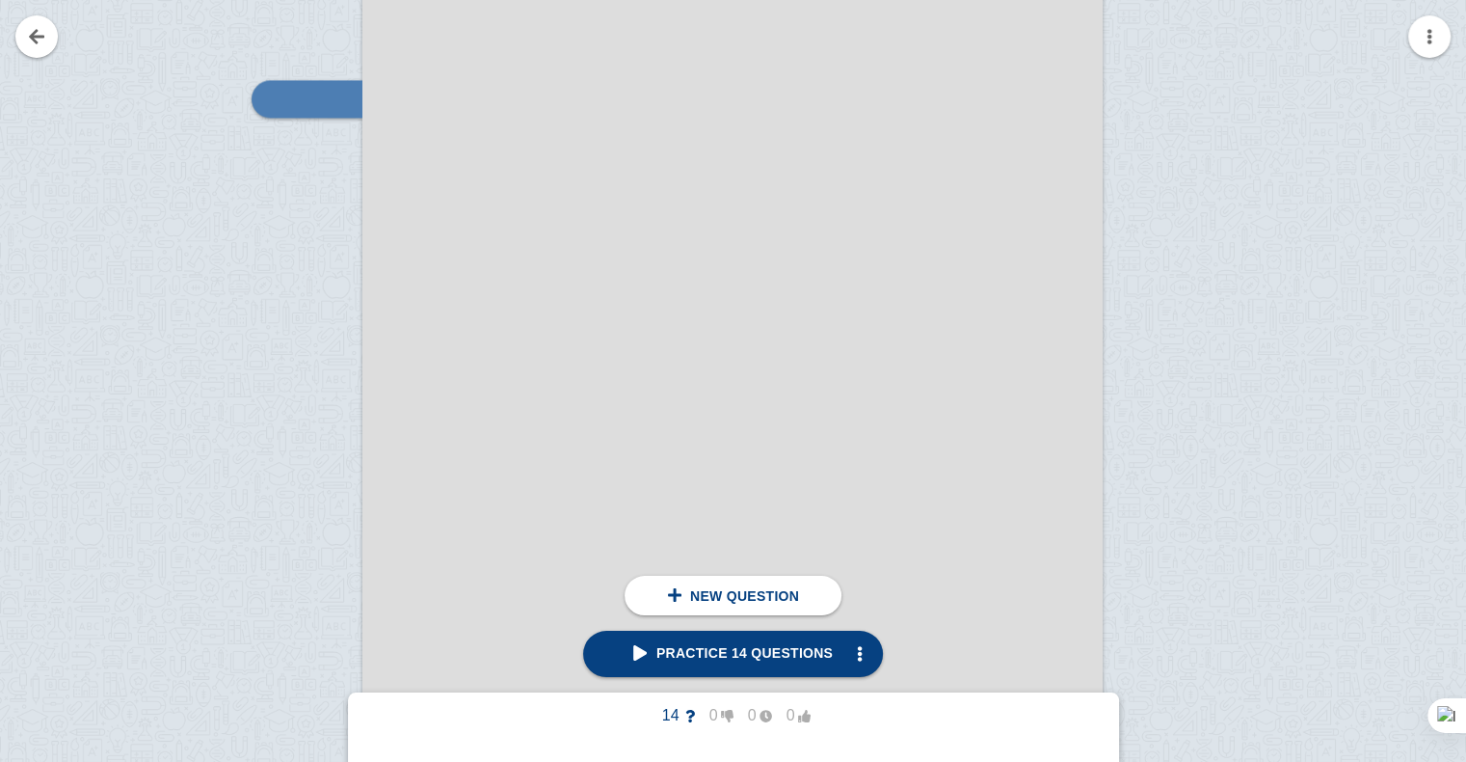
scroll to position [2709, 0]
click at [293, 184] on div at bounding box center [297, 432] width 129 height 1047
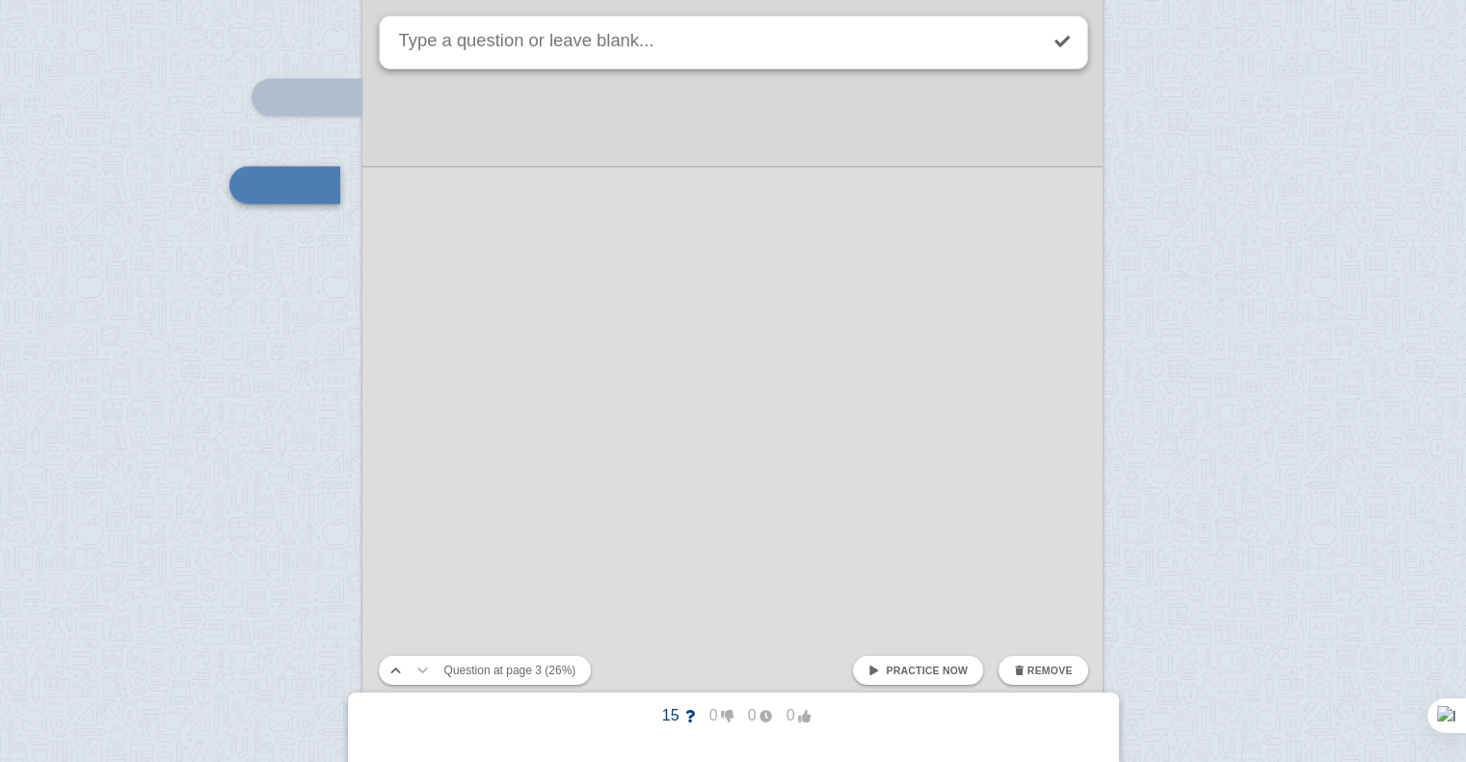
scroll to position [2623, 0]
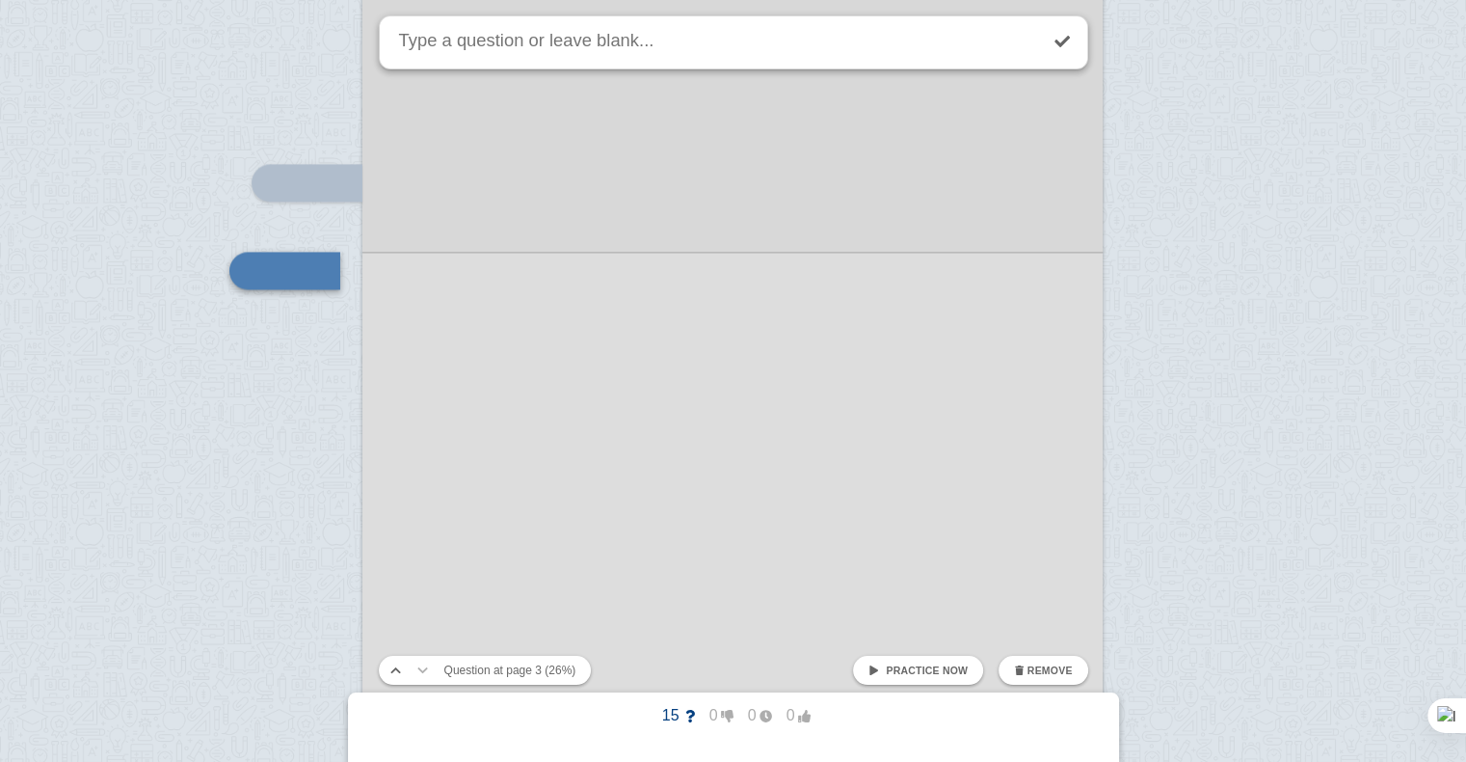
click at [552, 311] on div at bounding box center [732, 500] width 740 height 1047
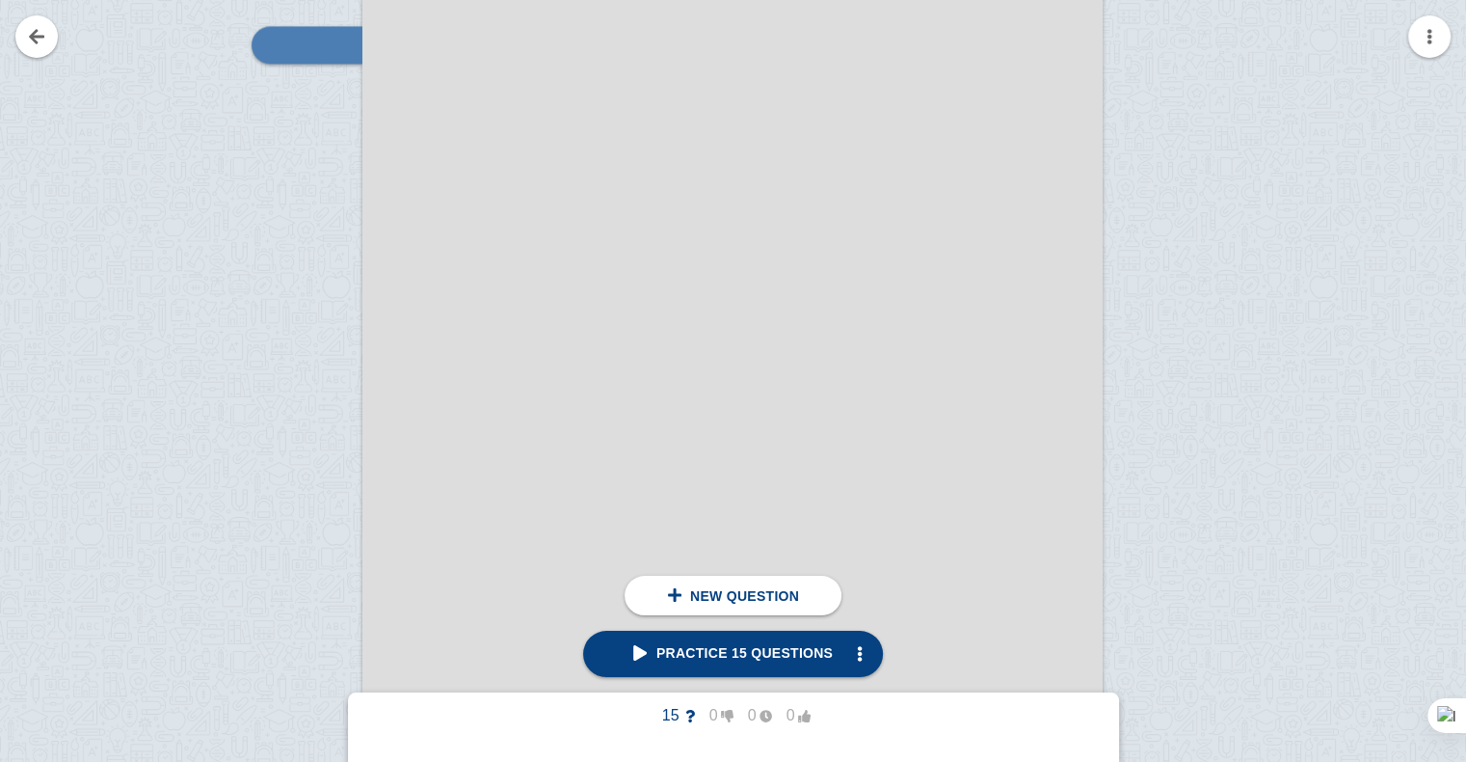
scroll to position [2850, 0]
click at [317, 94] on div at bounding box center [297, 292] width 129 height 1047
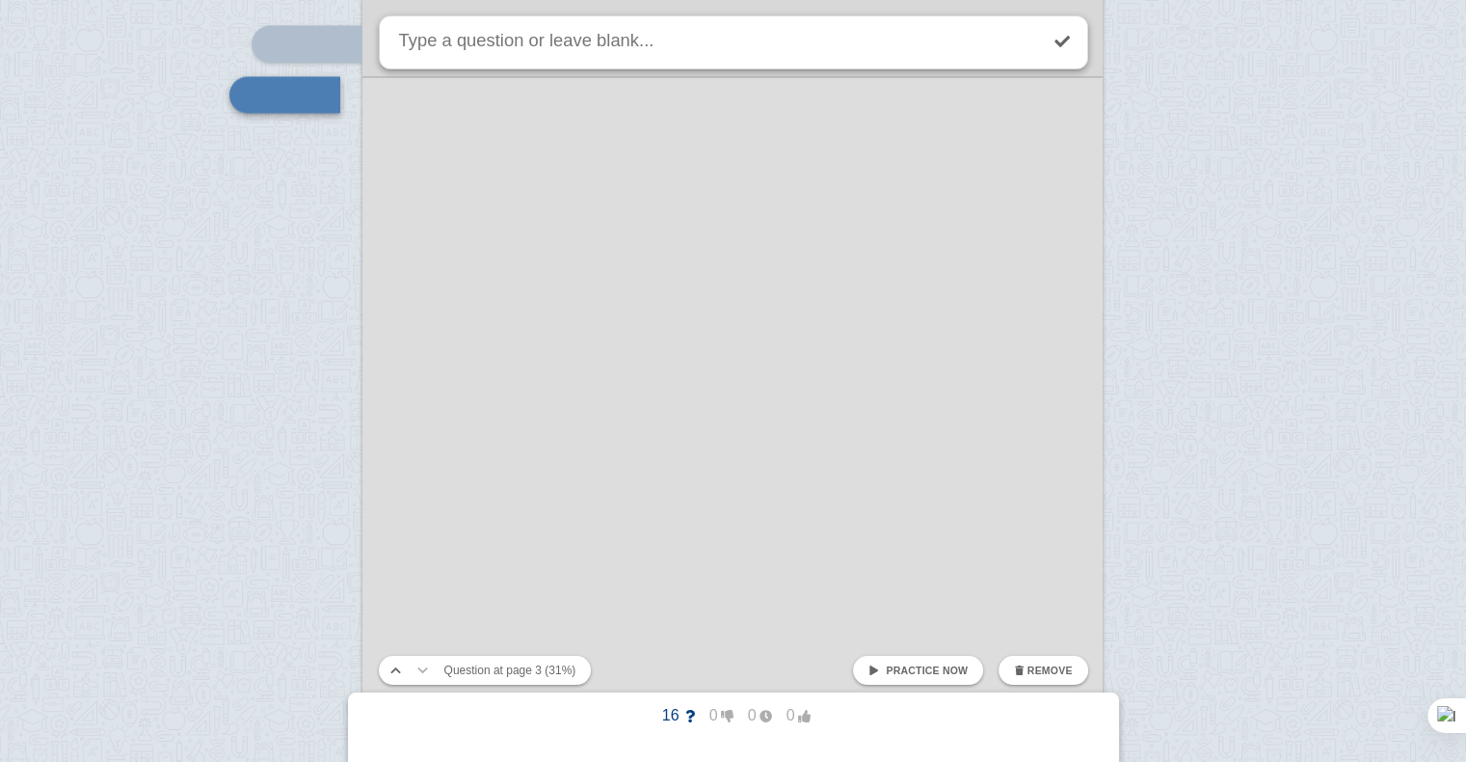
scroll to position [2673, 0]
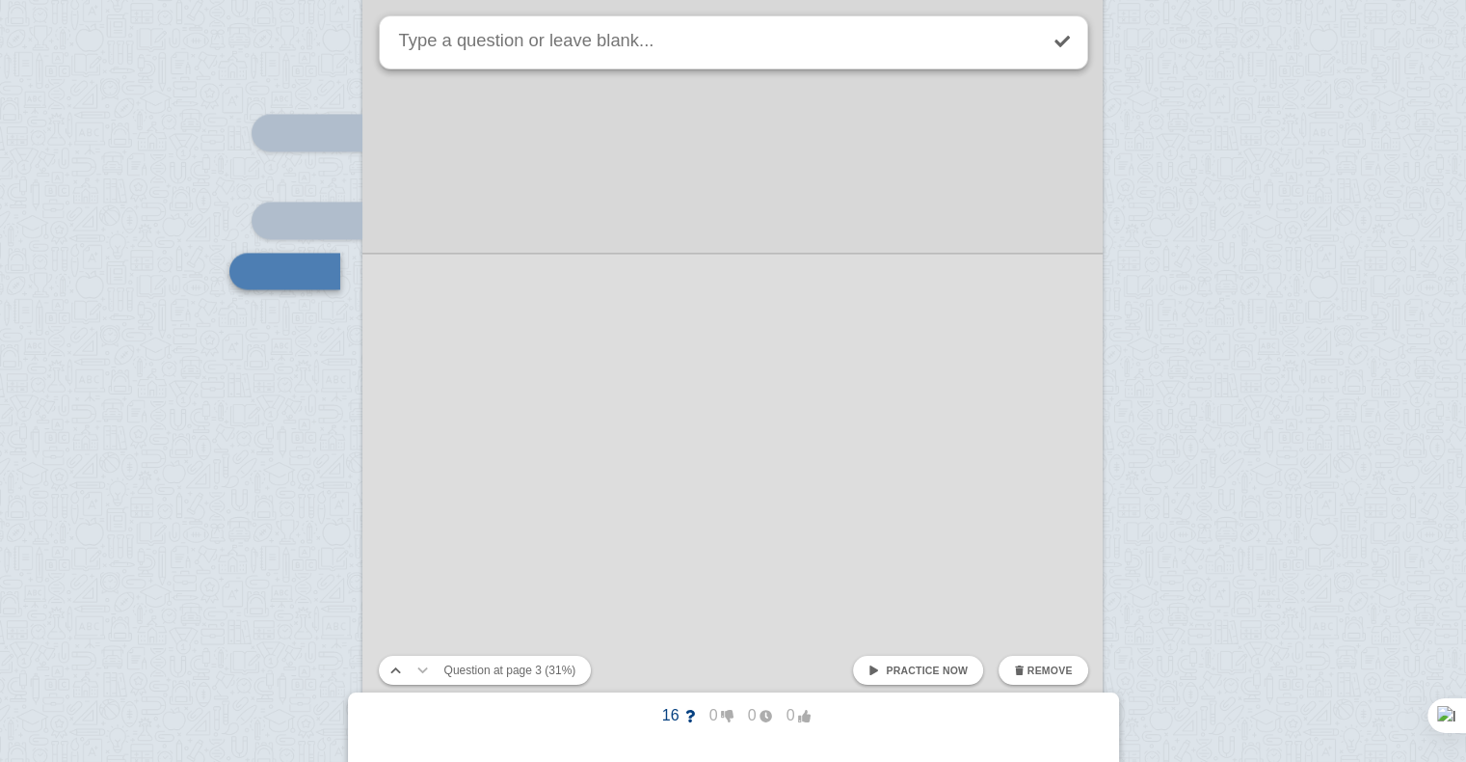
click at [584, 232] on div at bounding box center [732, 450] width 740 height 1047
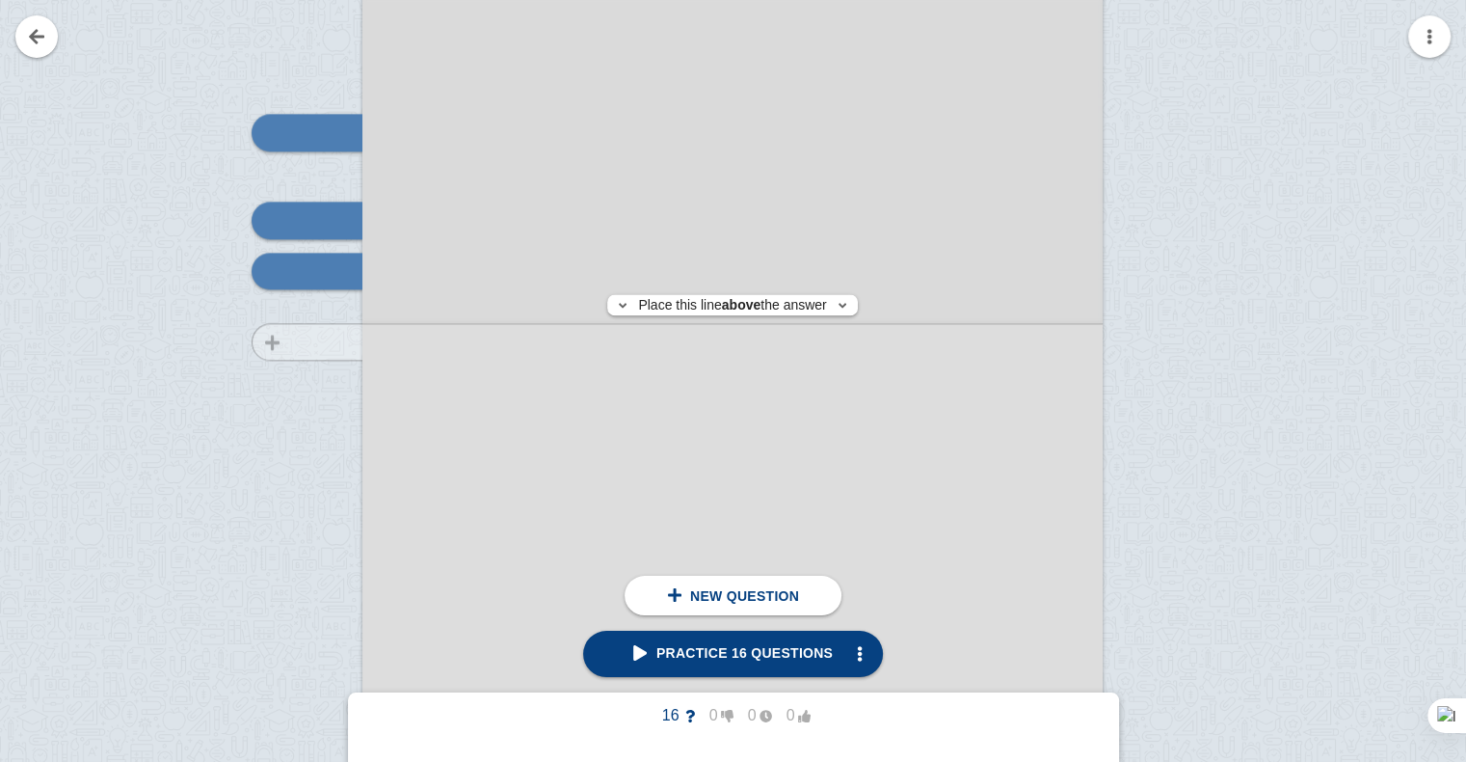
click at [328, 341] on div at bounding box center [297, 468] width 129 height 1047
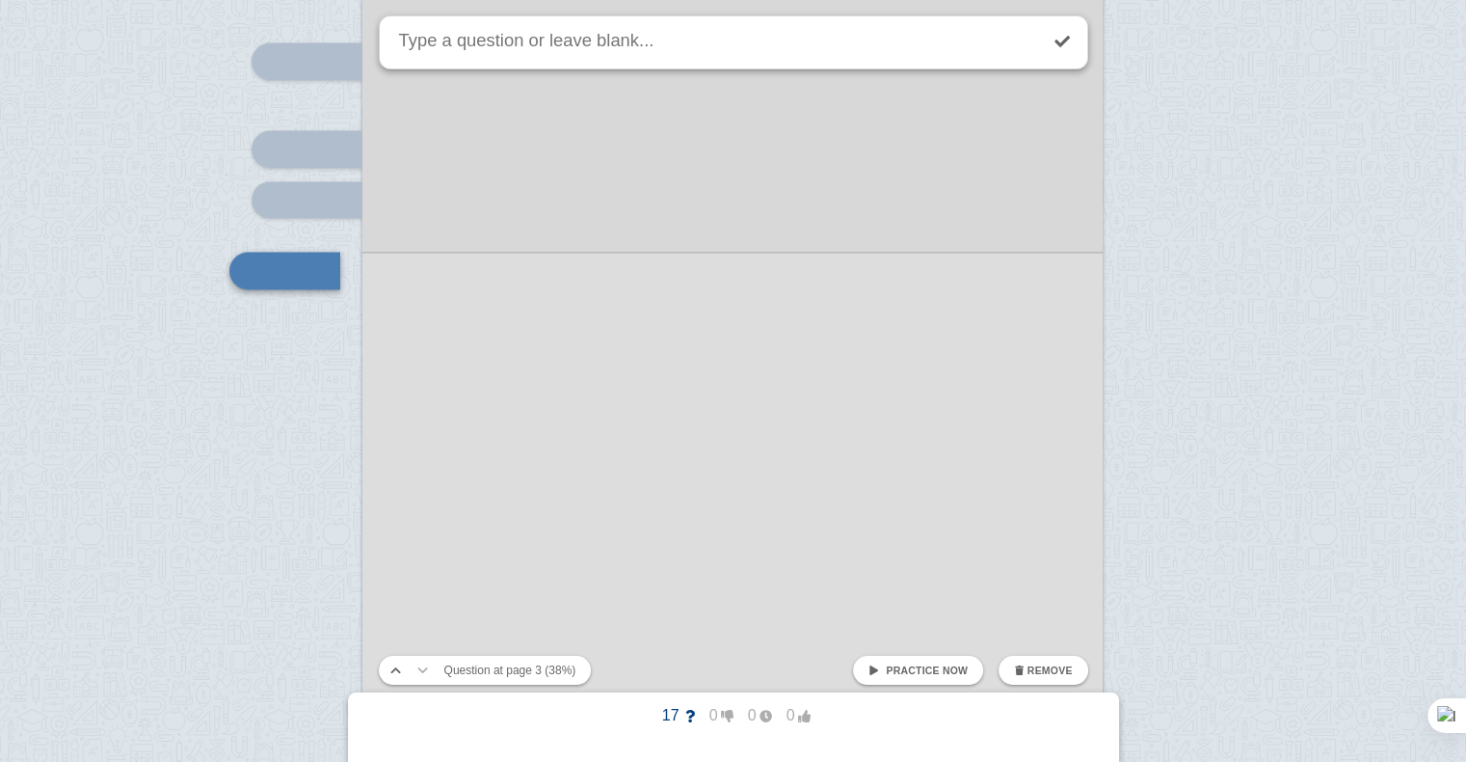
click at [526, 423] on div at bounding box center [732, 378] width 740 height 1047
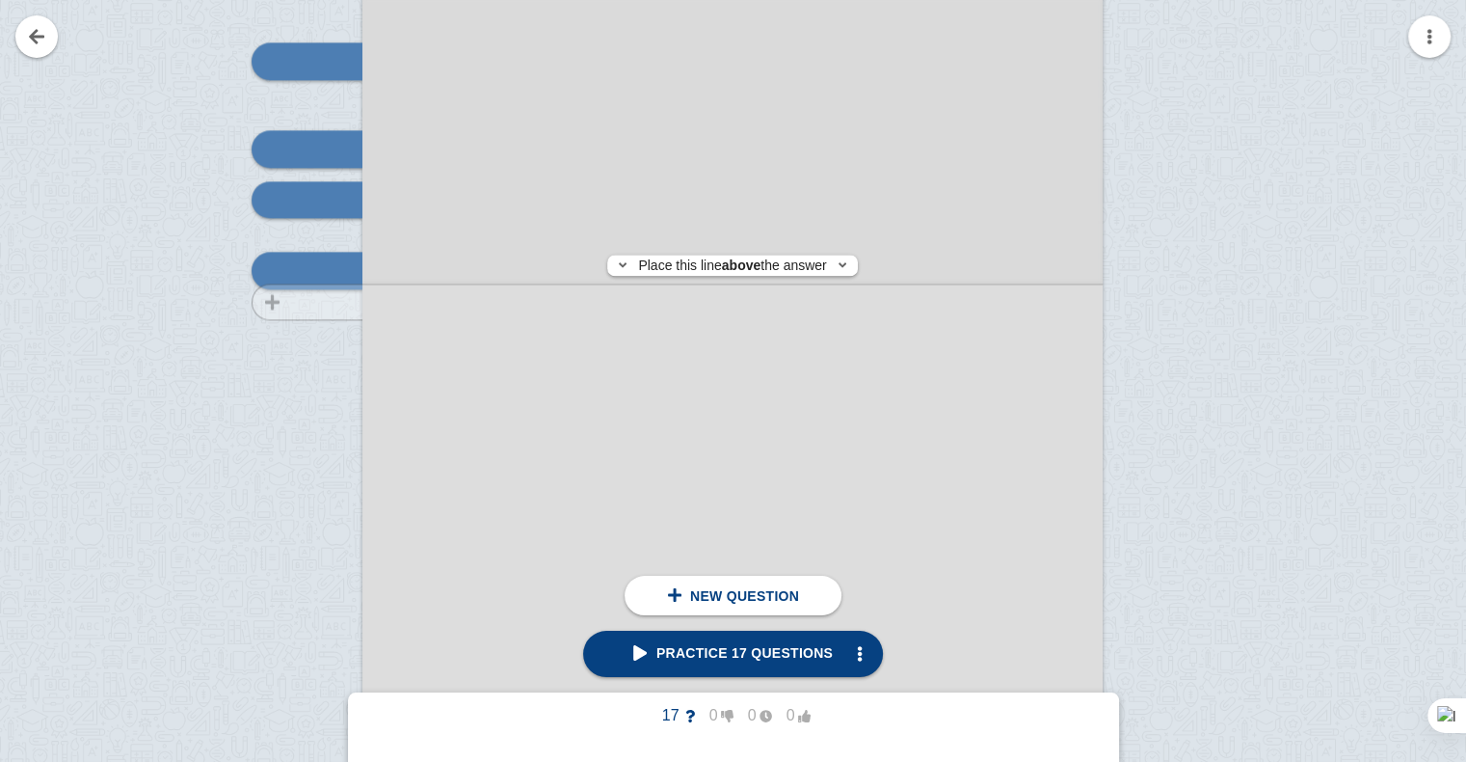
click at [311, 302] on div at bounding box center [297, 397] width 129 height 1047
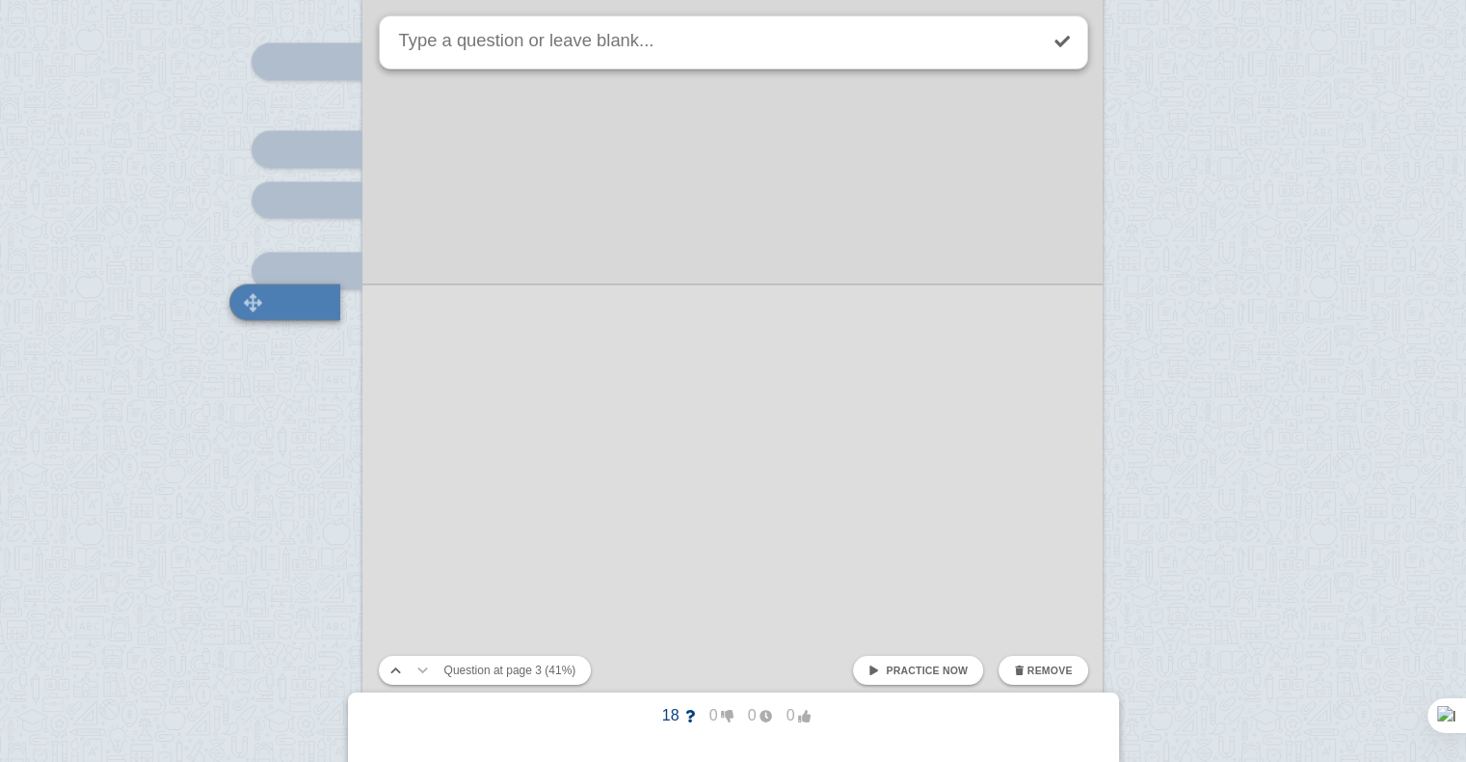
scroll to position [2777, 0]
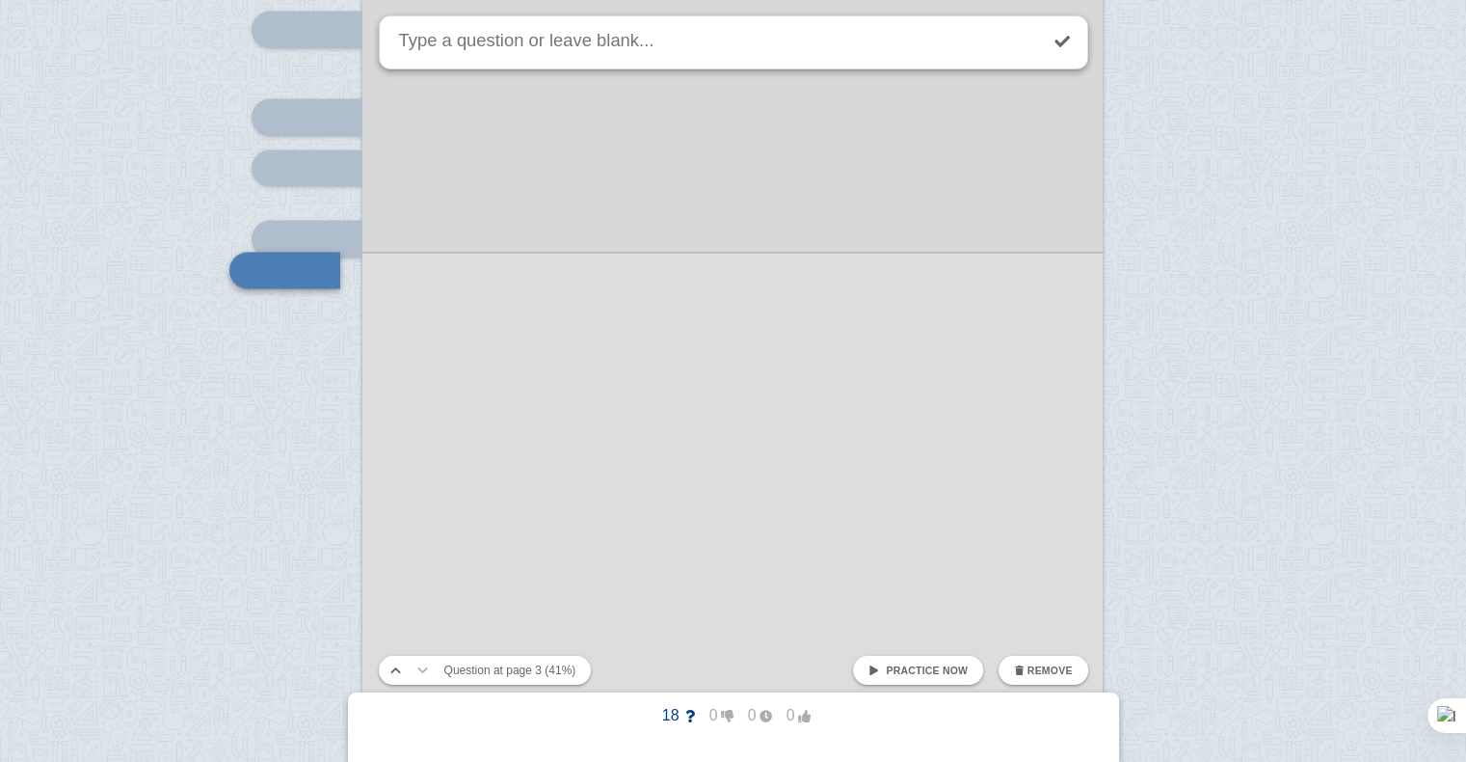
click at [461, 353] on div at bounding box center [732, 347] width 740 height 1047
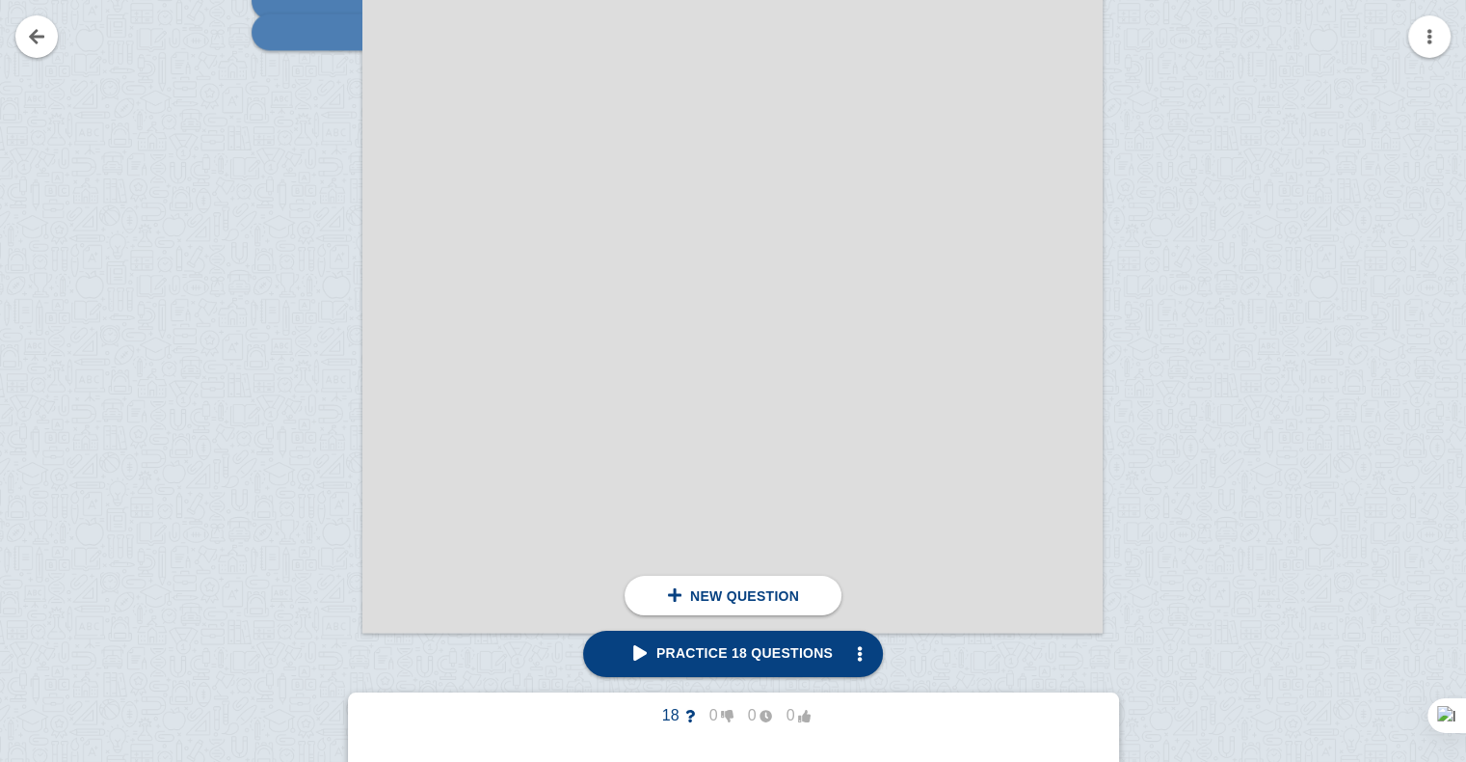
scroll to position [3016, 0]
click at [308, 88] on div at bounding box center [297, 126] width 129 height 1047
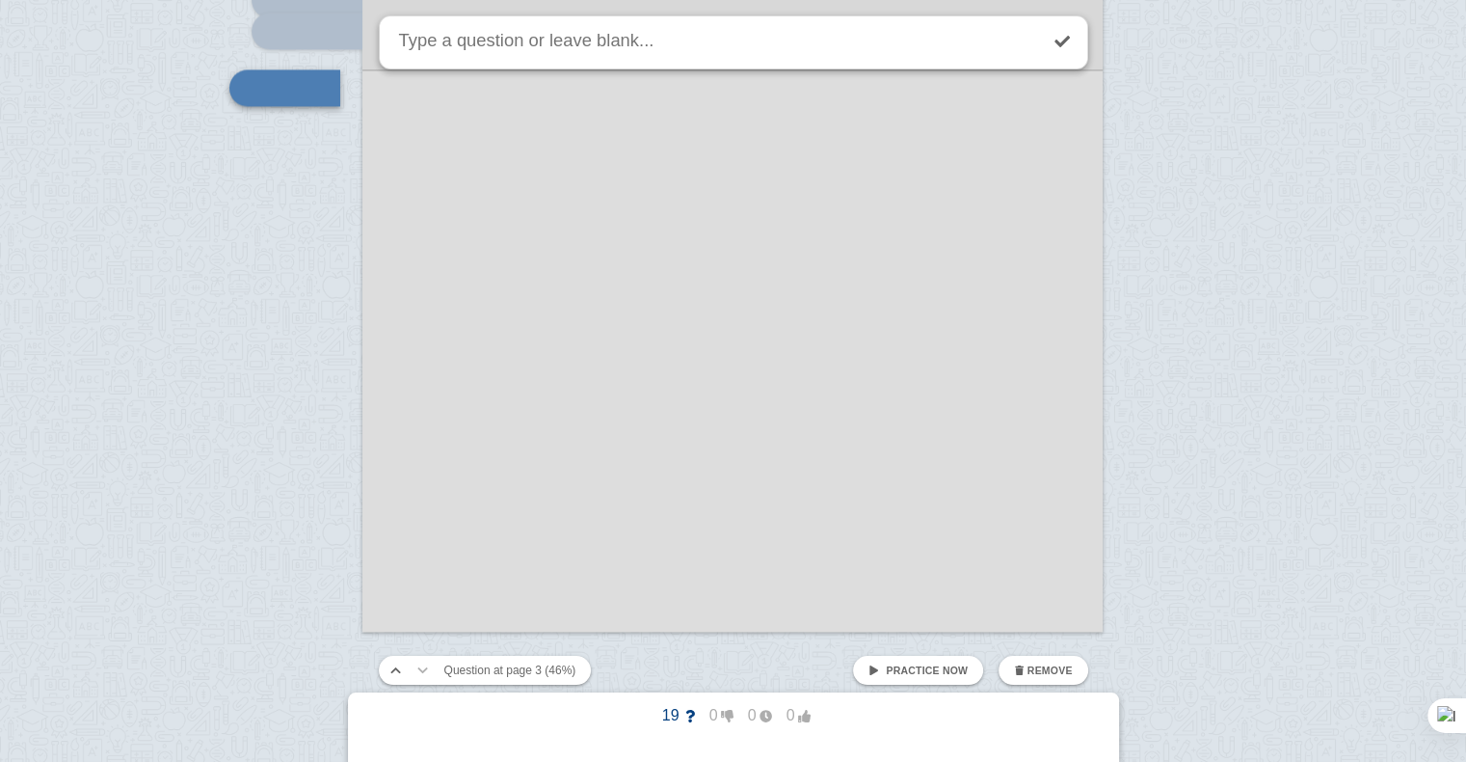
scroll to position [2833, 0]
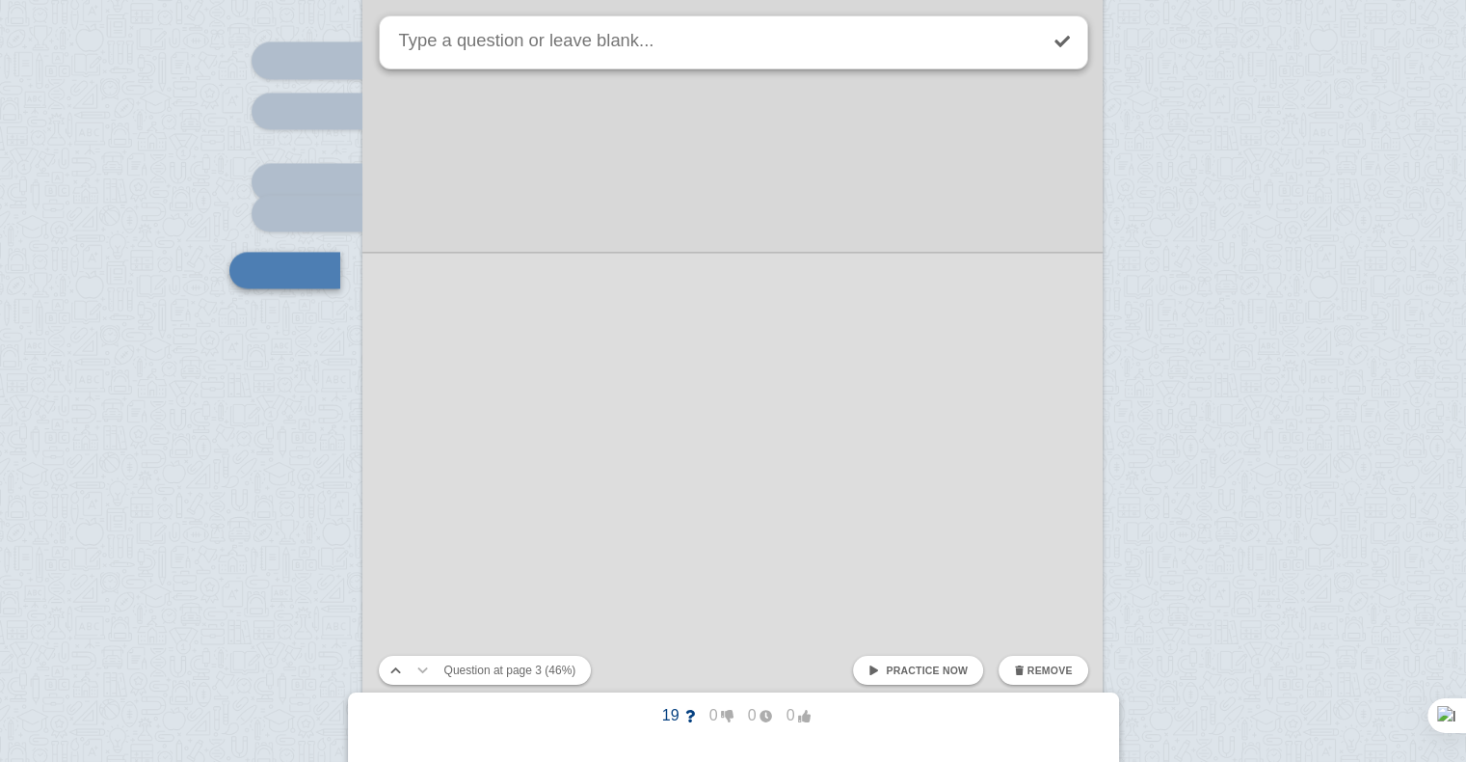
click at [693, 293] on div at bounding box center [732, 290] width 740 height 1047
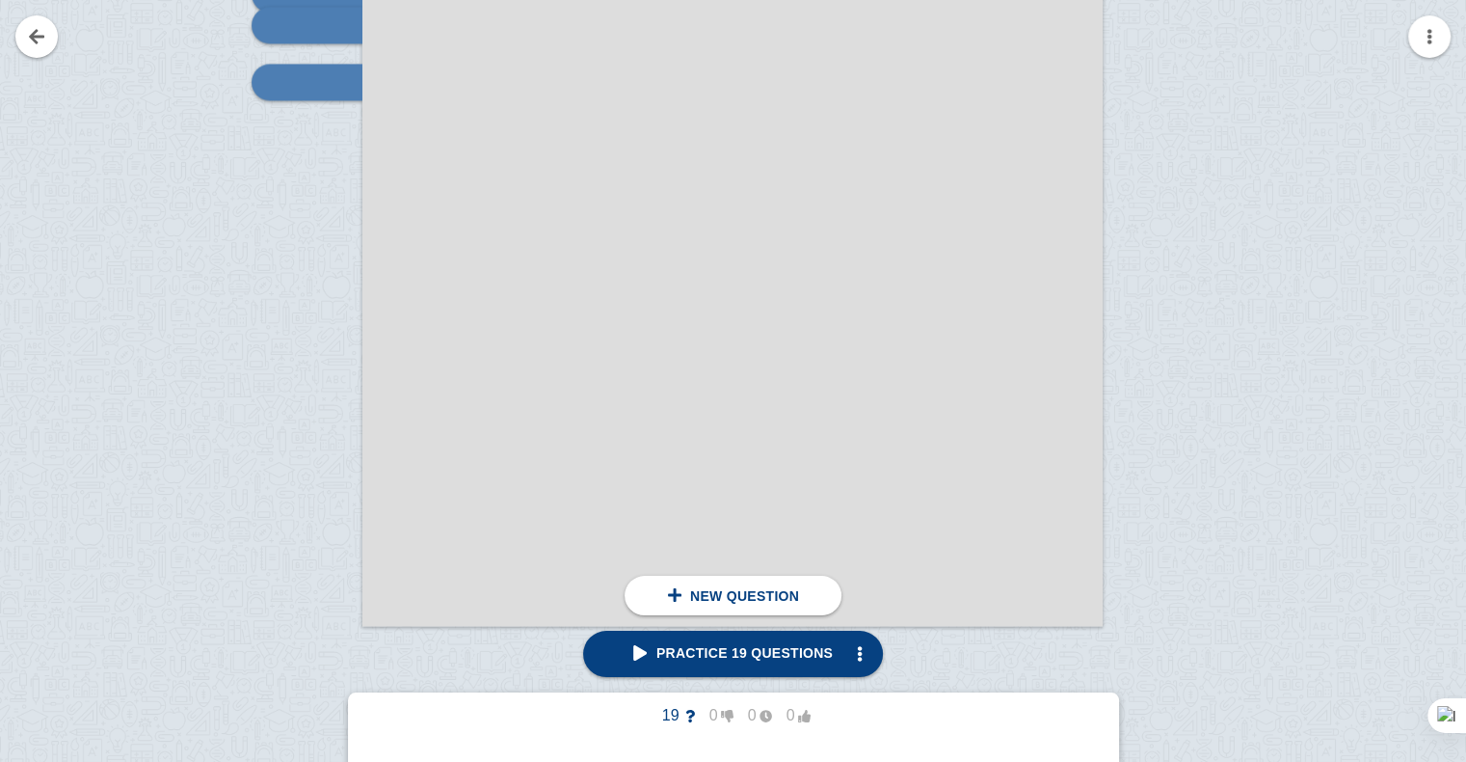
scroll to position [3022, 0]
click at [292, 190] on div at bounding box center [297, 119] width 129 height 1047
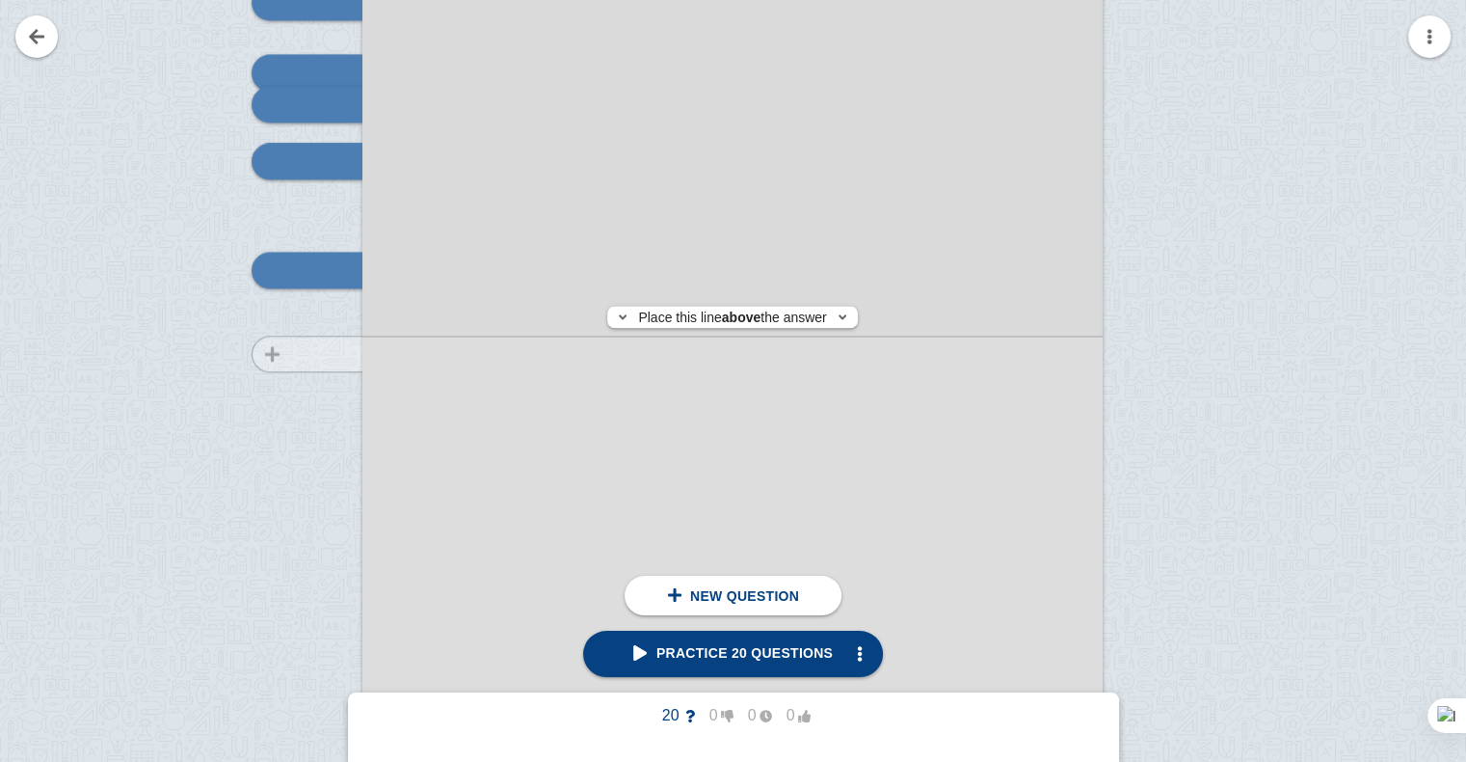
click at [289, 354] on div at bounding box center [297, 199] width 129 height 1047
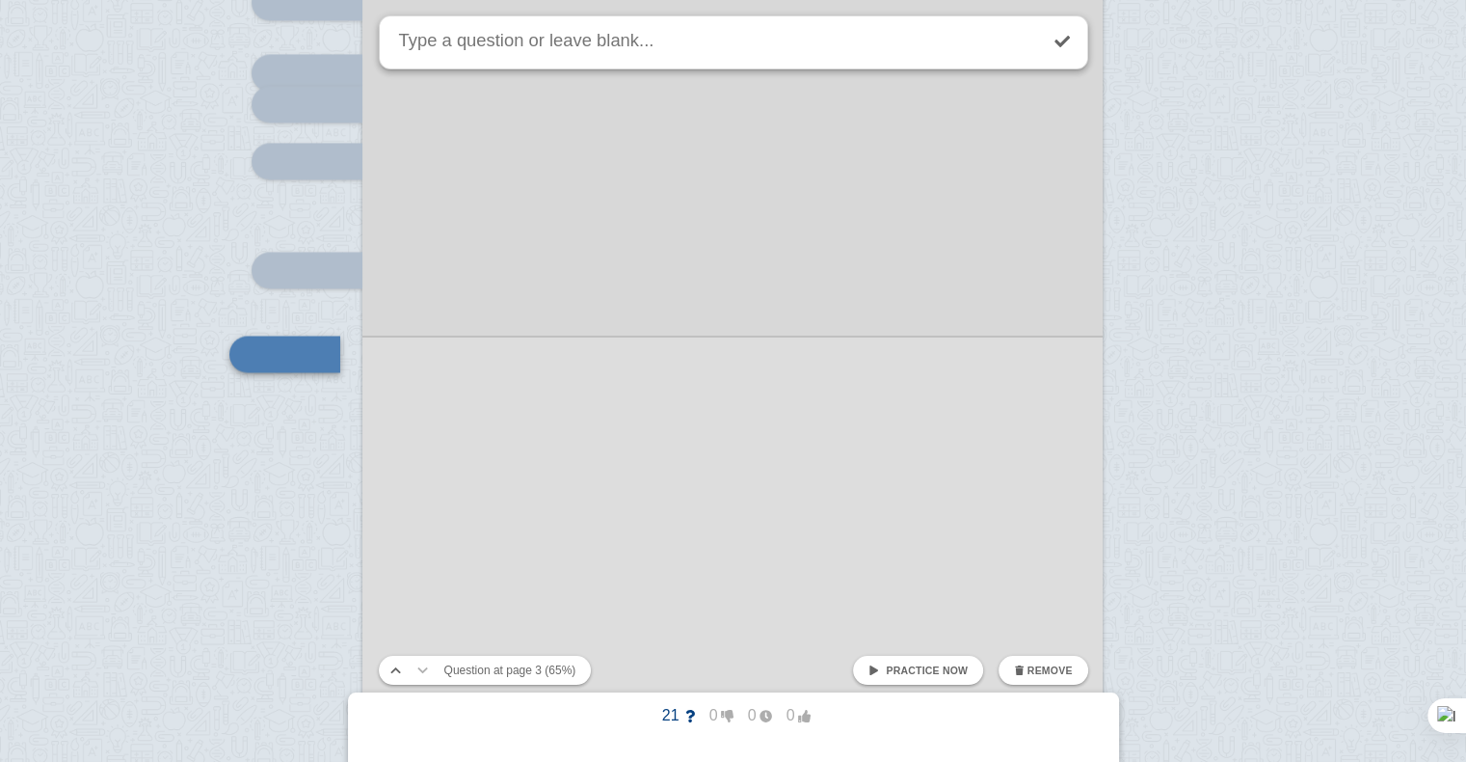
scroll to position [3026, 0]
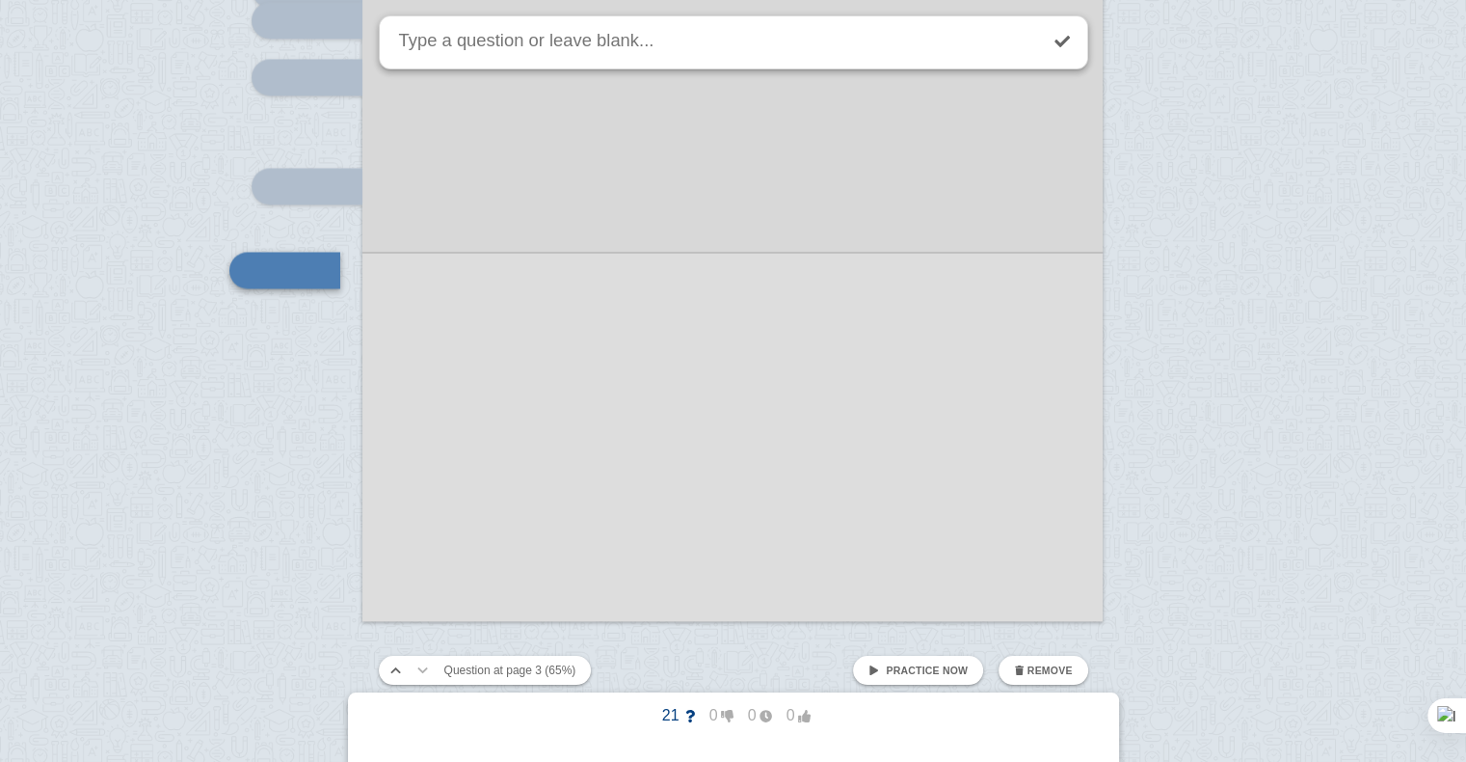
click at [385, 414] on div at bounding box center [732, 97] width 740 height 1047
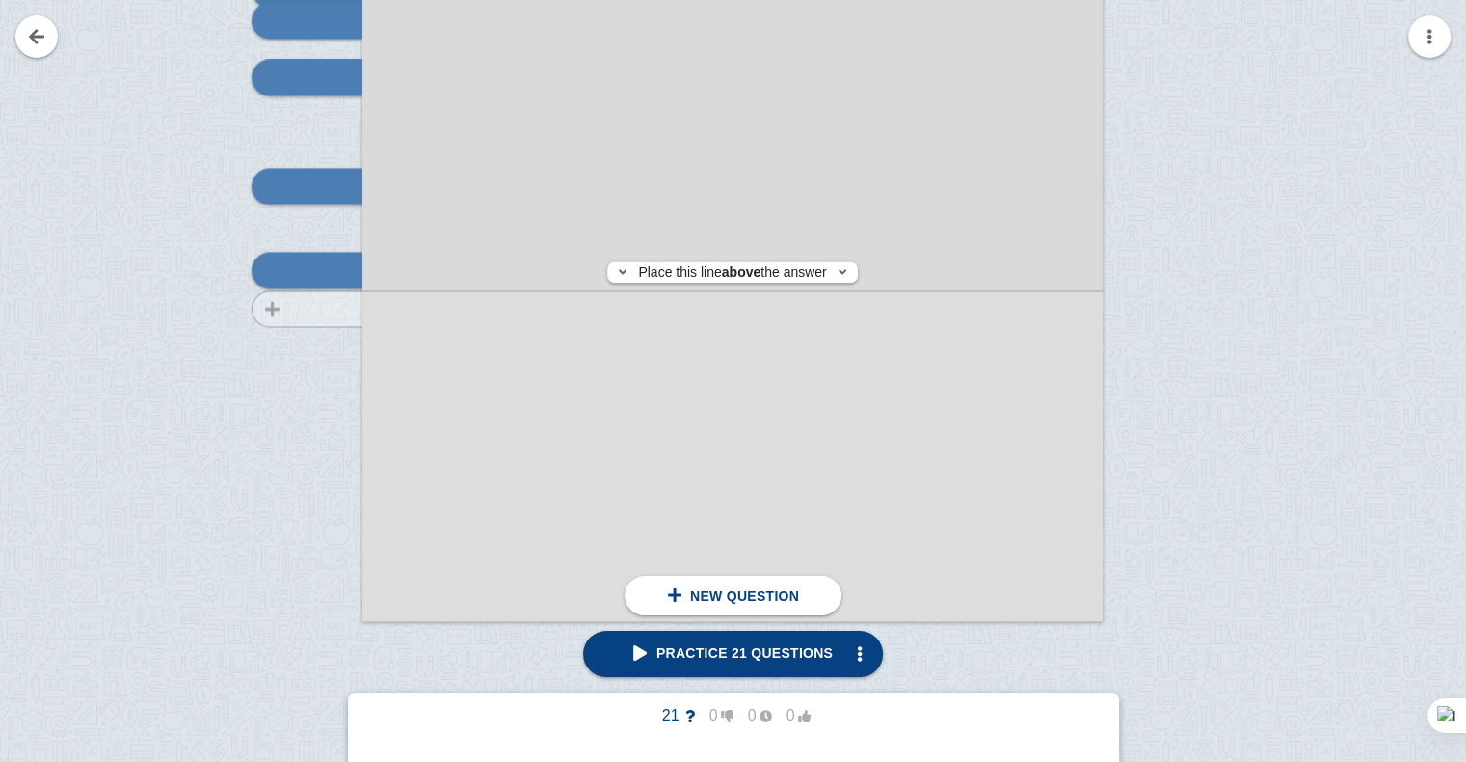
click at [310, 309] on div at bounding box center [297, 115] width 129 height 1047
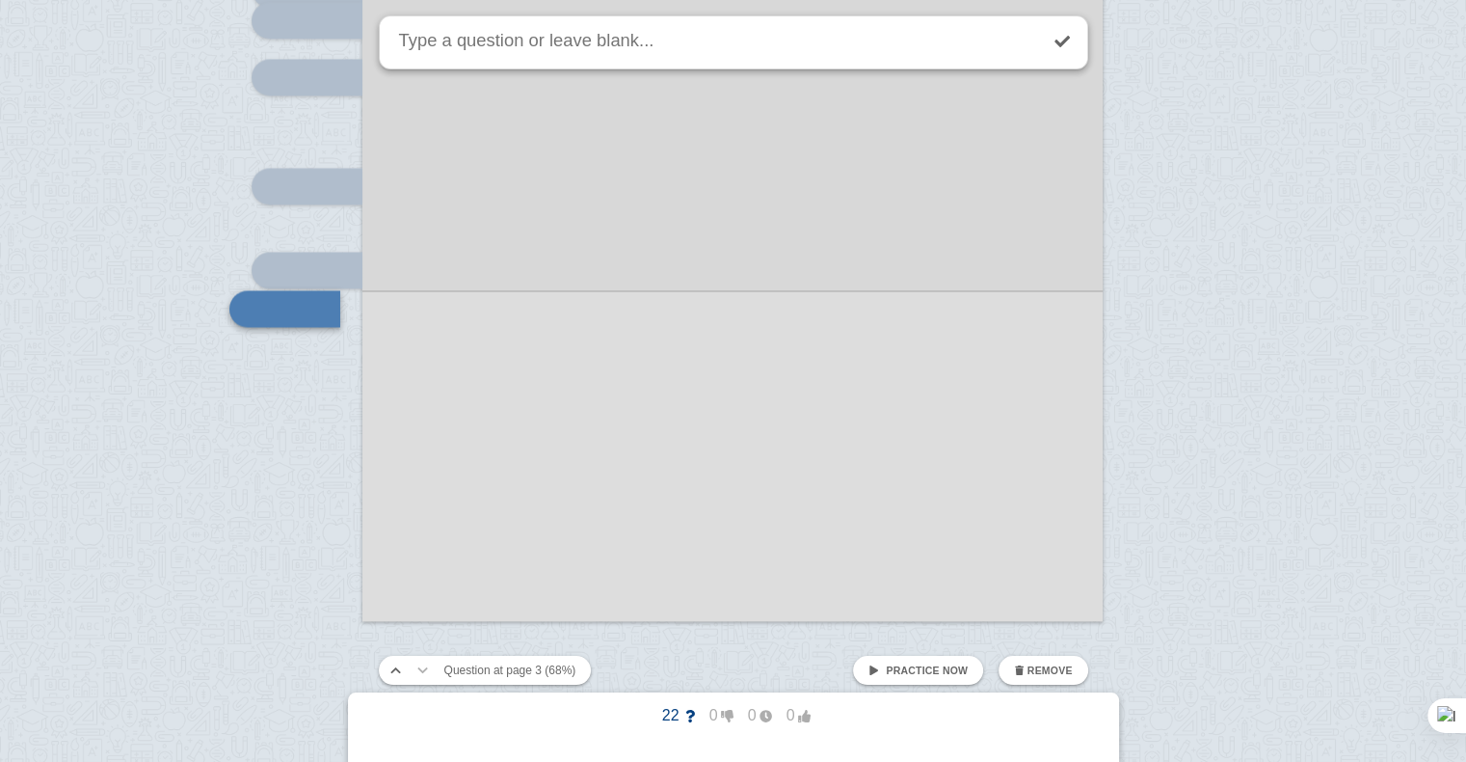
scroll to position [3065, 0]
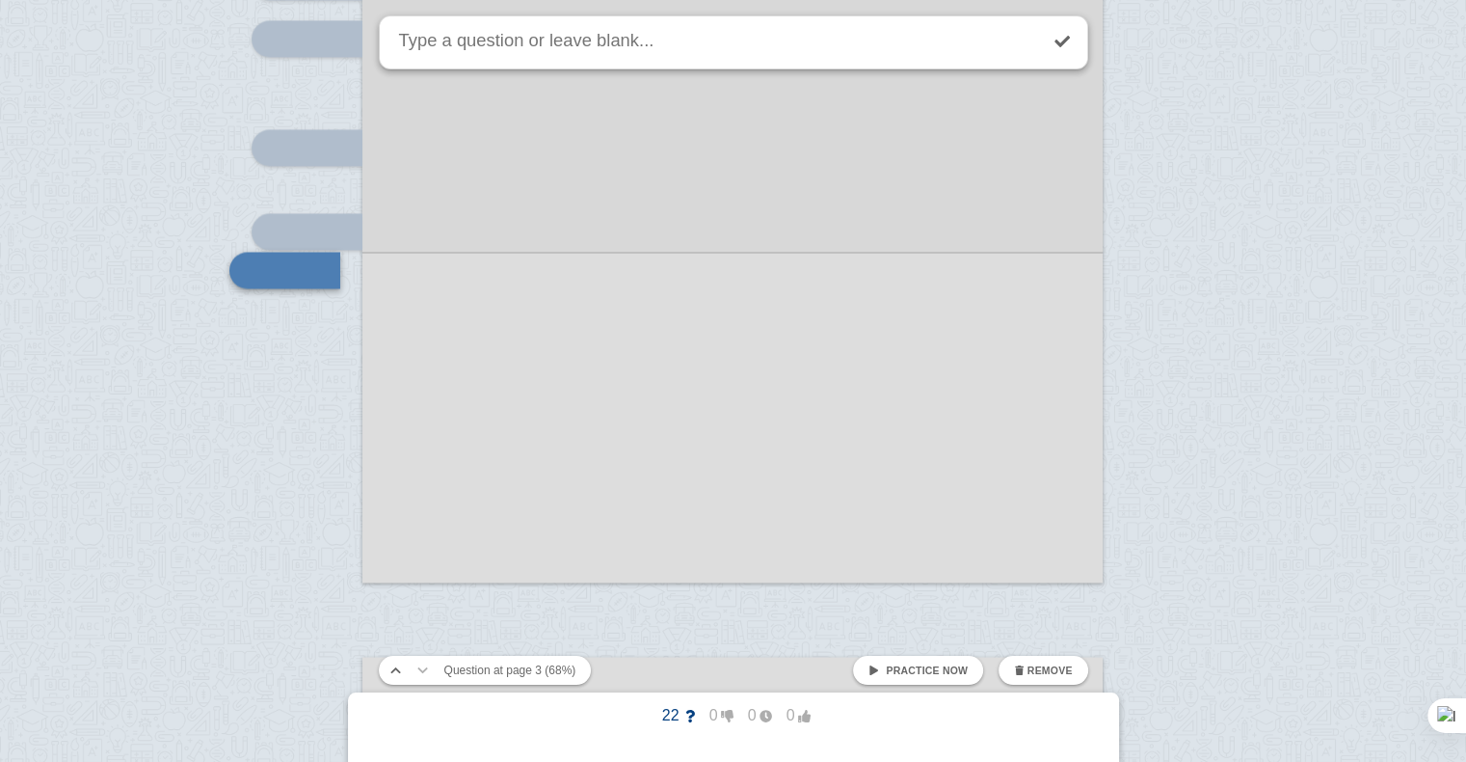
click at [461, 378] on div at bounding box center [732, 58] width 740 height 1047
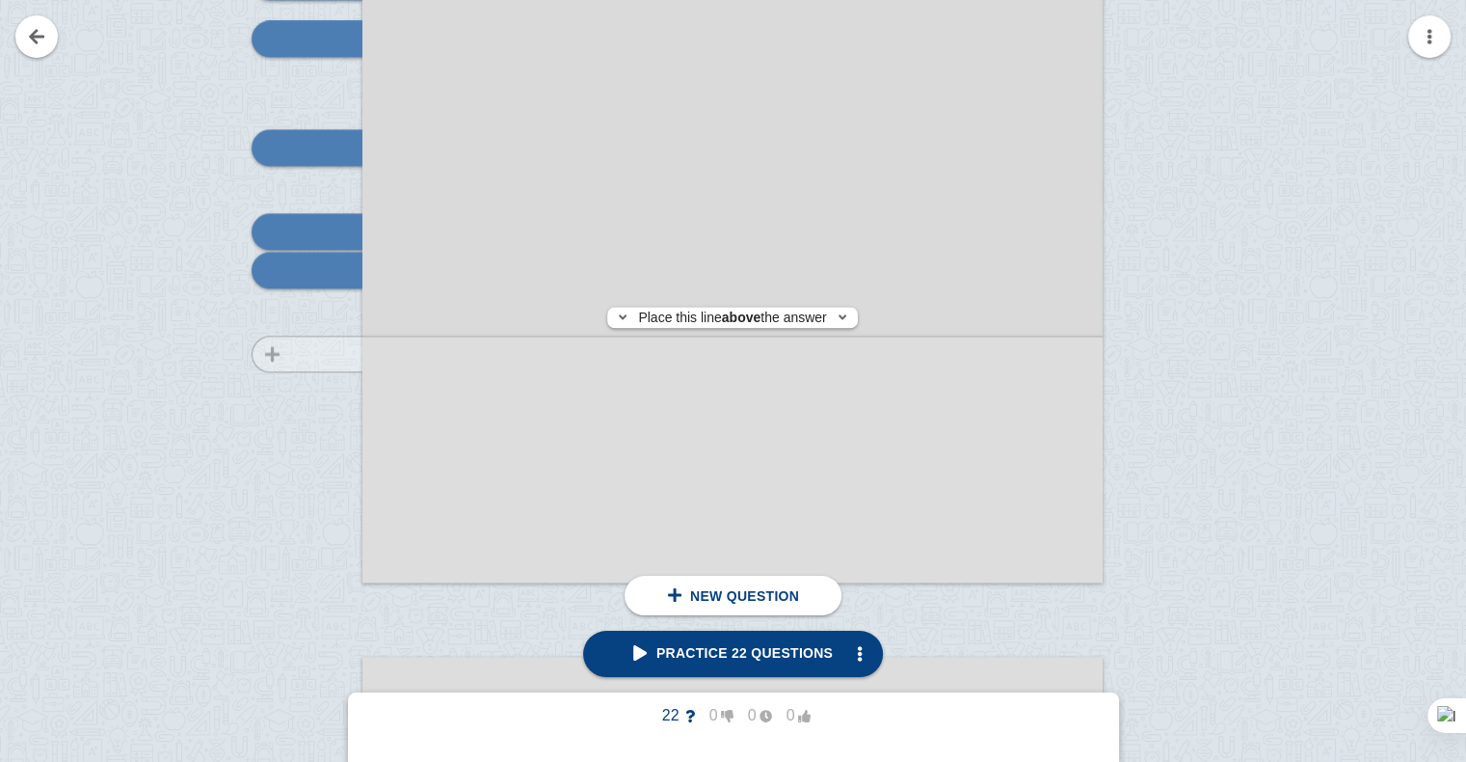
click at [266, 354] on div at bounding box center [297, 77] width 129 height 1047
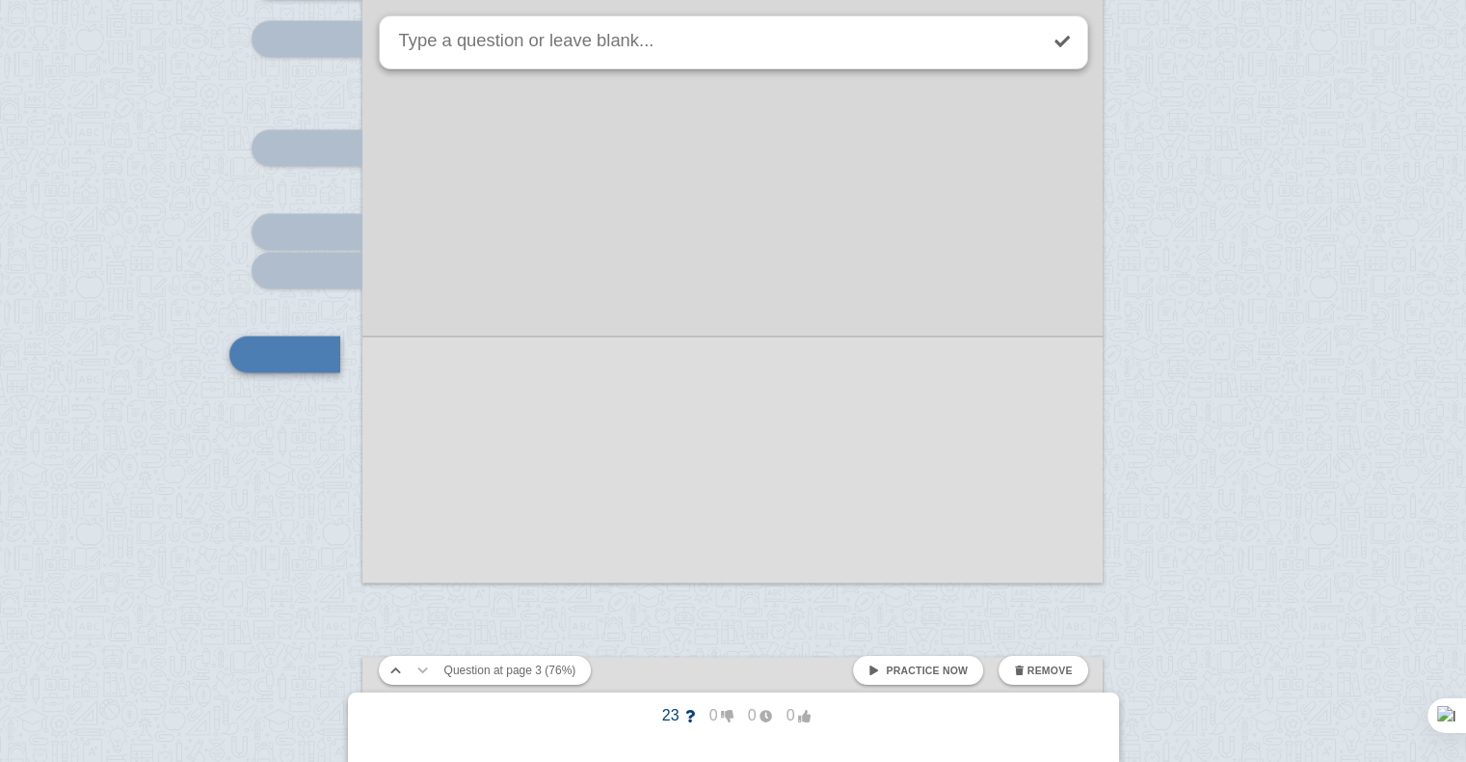
scroll to position [3149, 0]
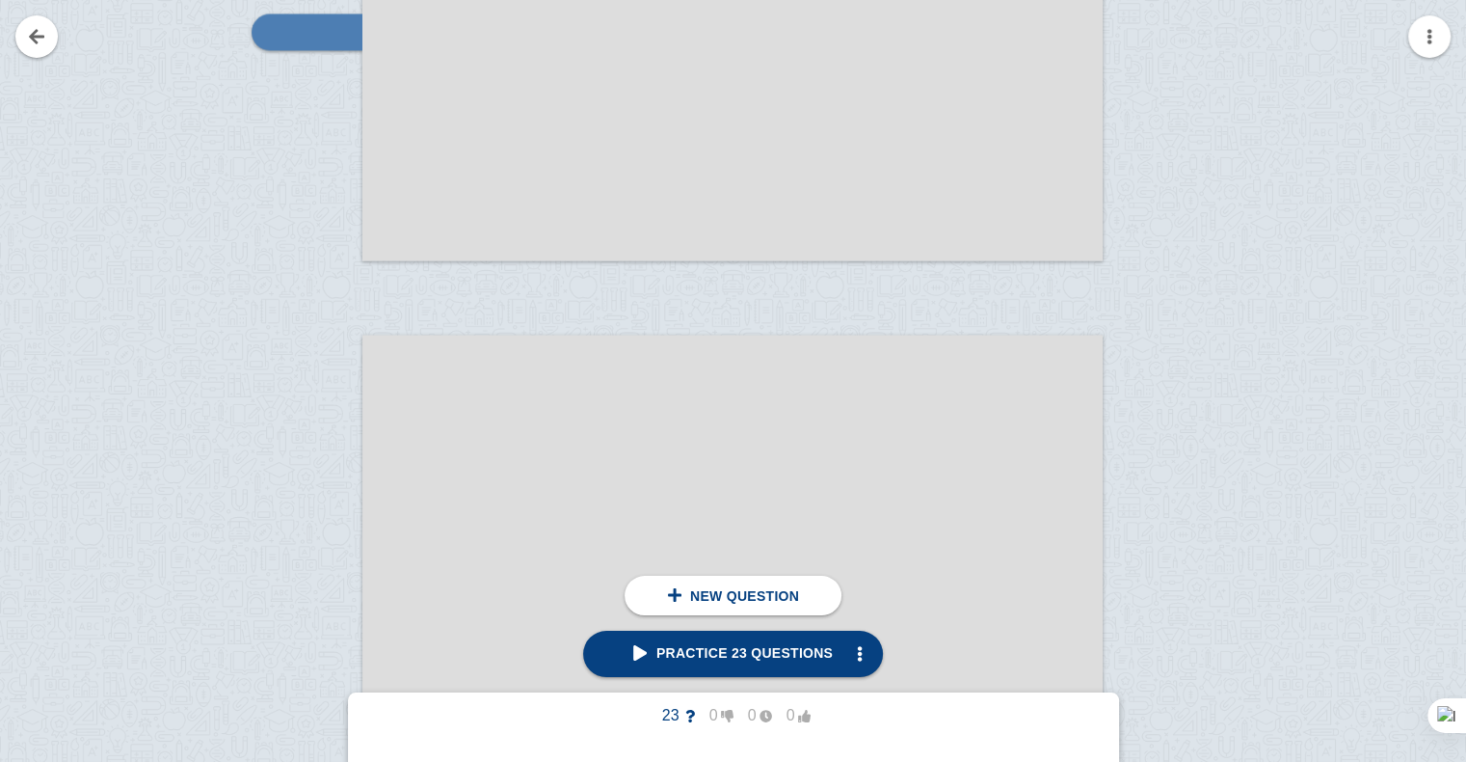
scroll to position [3545, 0]
